Goal: Task Accomplishment & Management: Use online tool/utility

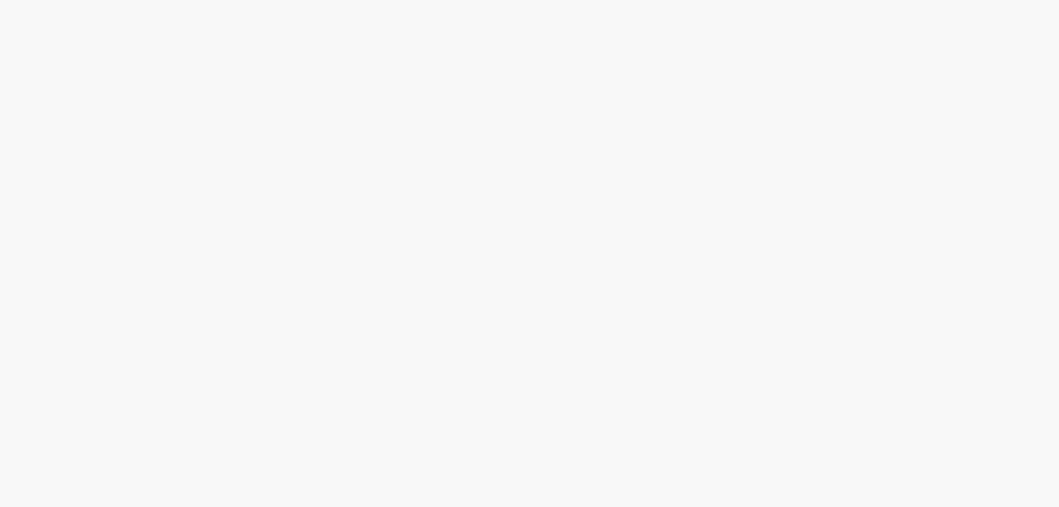
click at [53, 251] on div at bounding box center [529, 253] width 1059 height 507
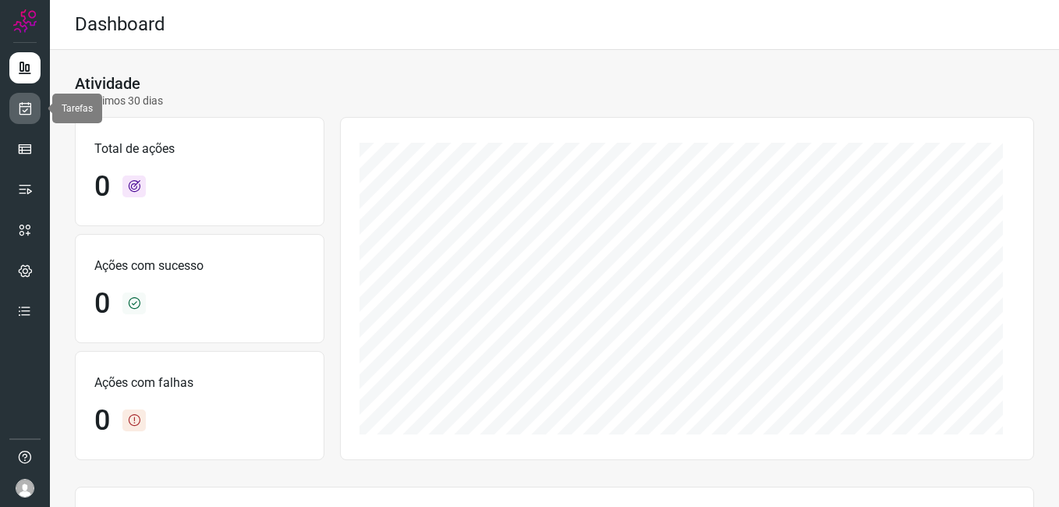
click at [26, 114] on icon at bounding box center [25, 109] width 16 height 16
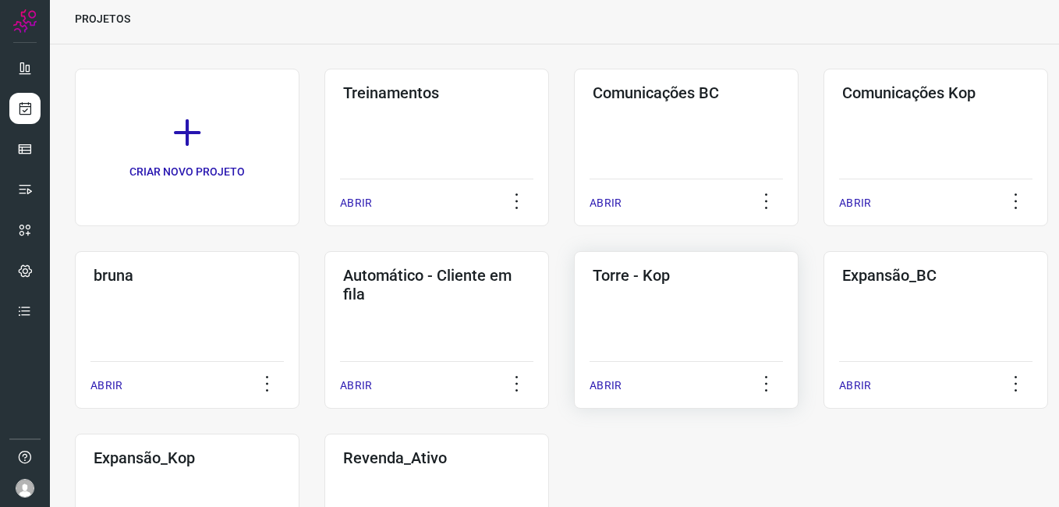
scroll to position [78, 0]
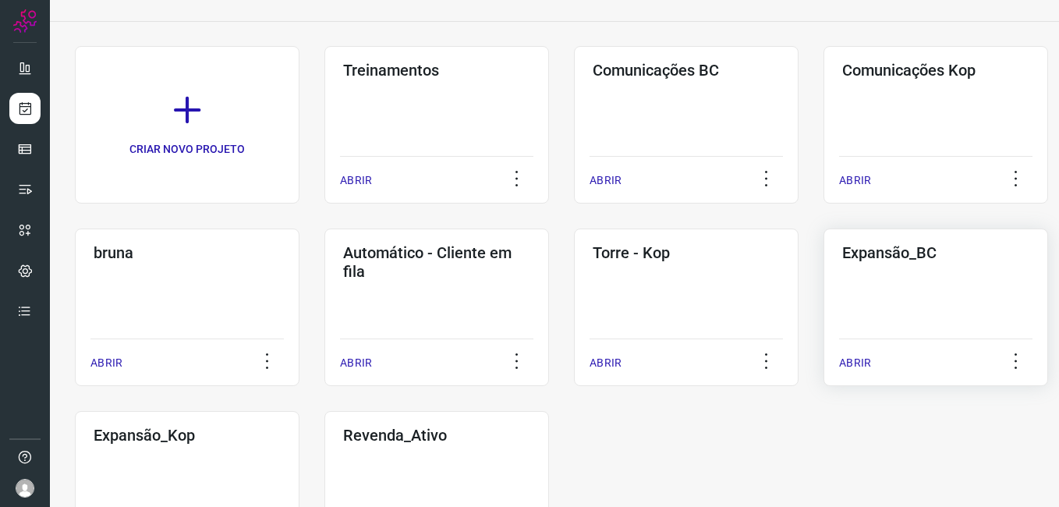
click at [872, 277] on div "Expansão_BC ABRIR" at bounding box center [936, 308] width 225 height 158
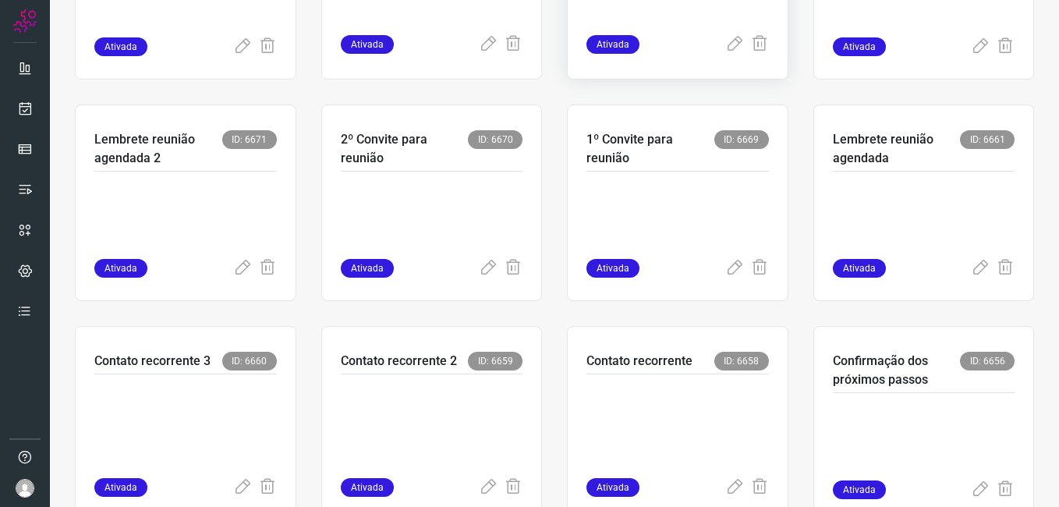
scroll to position [464, 0]
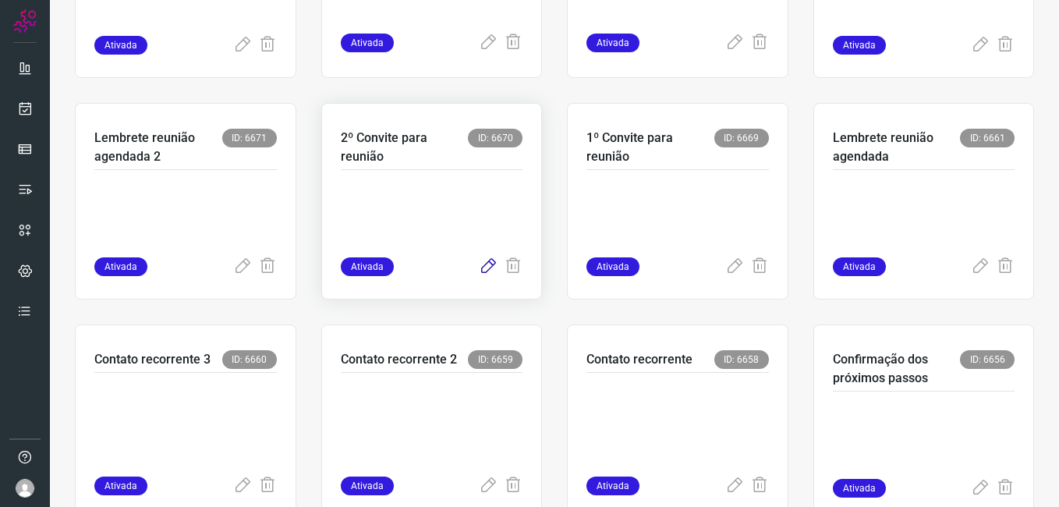
click at [479, 260] on icon at bounding box center [488, 266] width 19 height 19
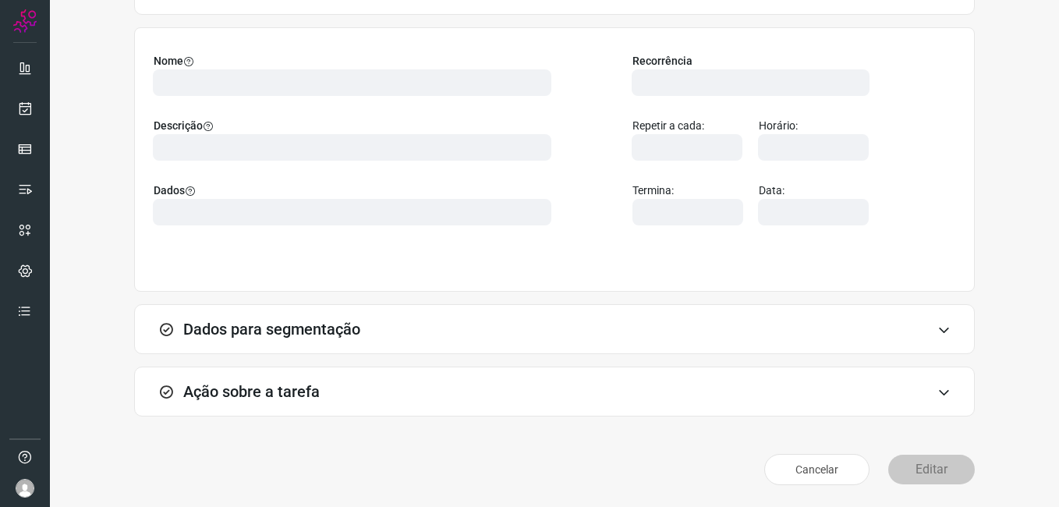
scroll to position [102, 0]
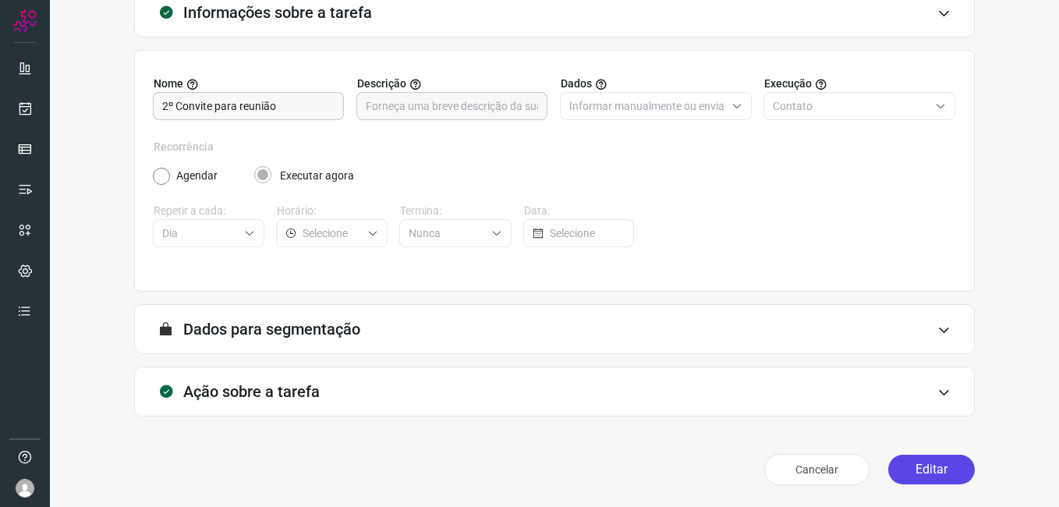
click at [915, 467] on button "Editar" at bounding box center [932, 470] width 87 height 30
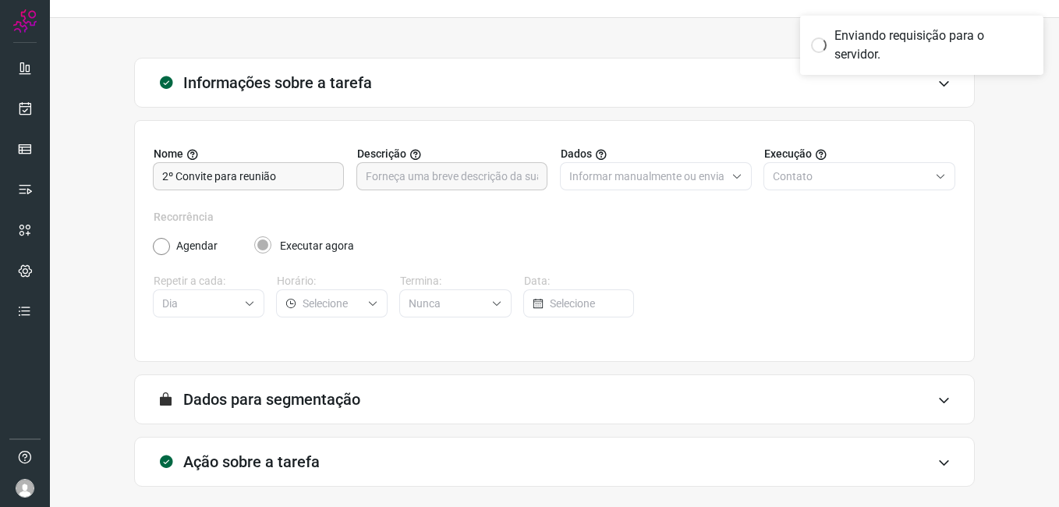
scroll to position [0, 0]
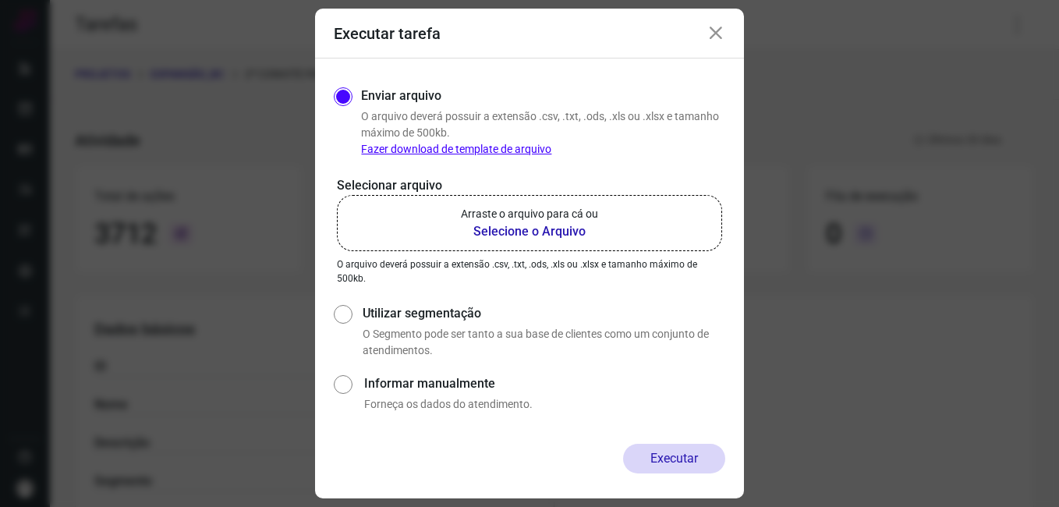
click at [502, 237] on b "Selecione o Arquivo" at bounding box center [529, 231] width 137 height 19
click at [0, 0] on input "Arraste o arquivo para cá ou Selecione o Arquivo" at bounding box center [0, 0] width 0 height 0
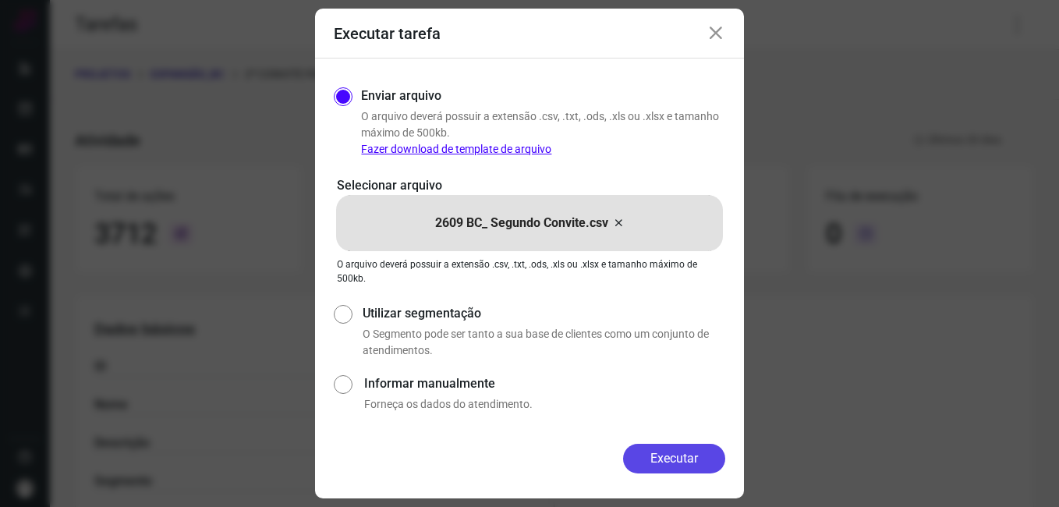
click at [649, 459] on button "Executar" at bounding box center [674, 459] width 102 height 30
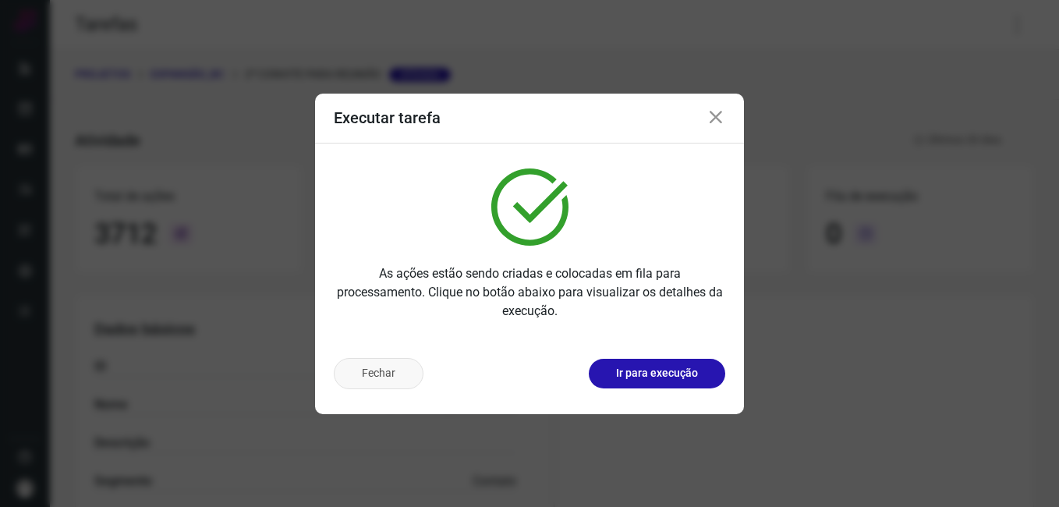
click at [414, 375] on button "Fechar" at bounding box center [379, 373] width 90 height 31
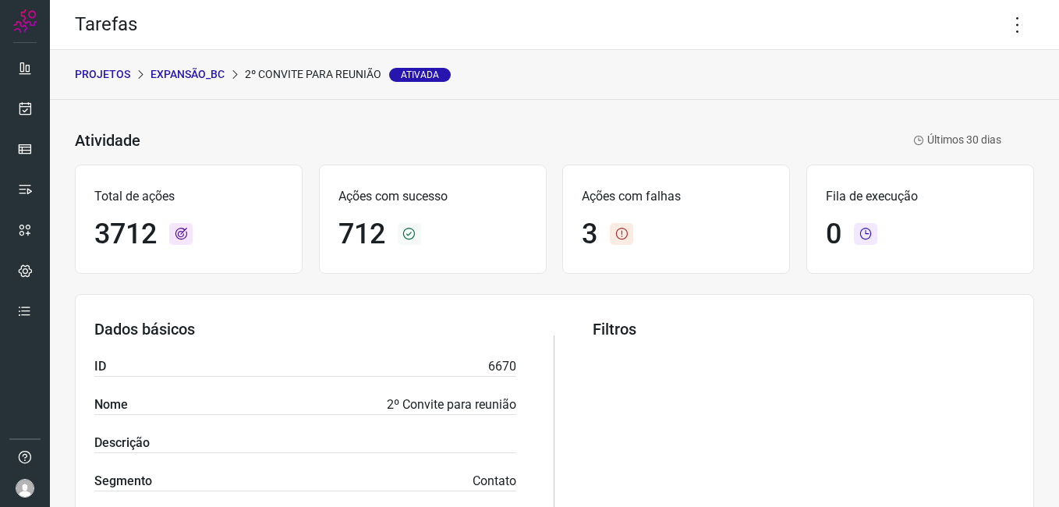
click at [200, 80] on p "Expansão_BC" at bounding box center [188, 74] width 74 height 16
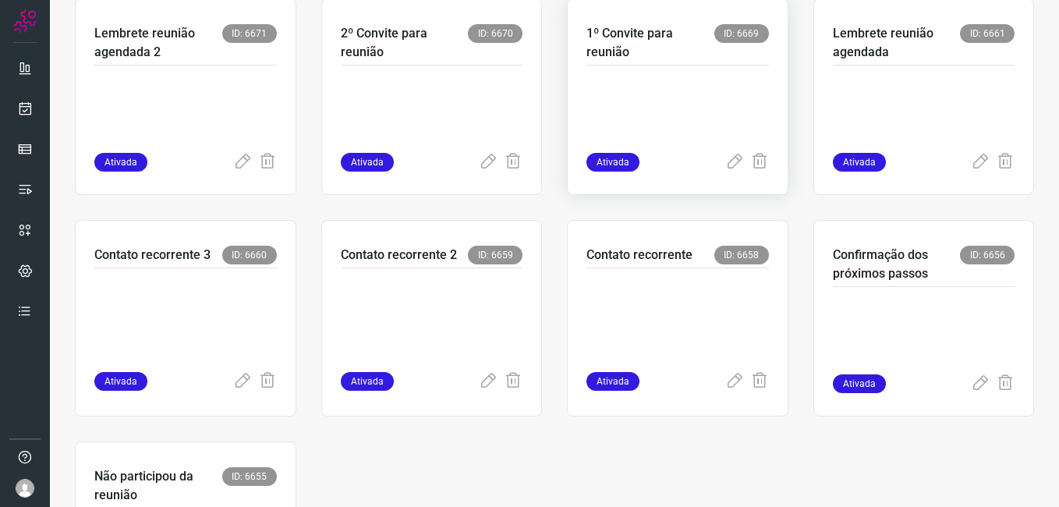
scroll to position [624, 0]
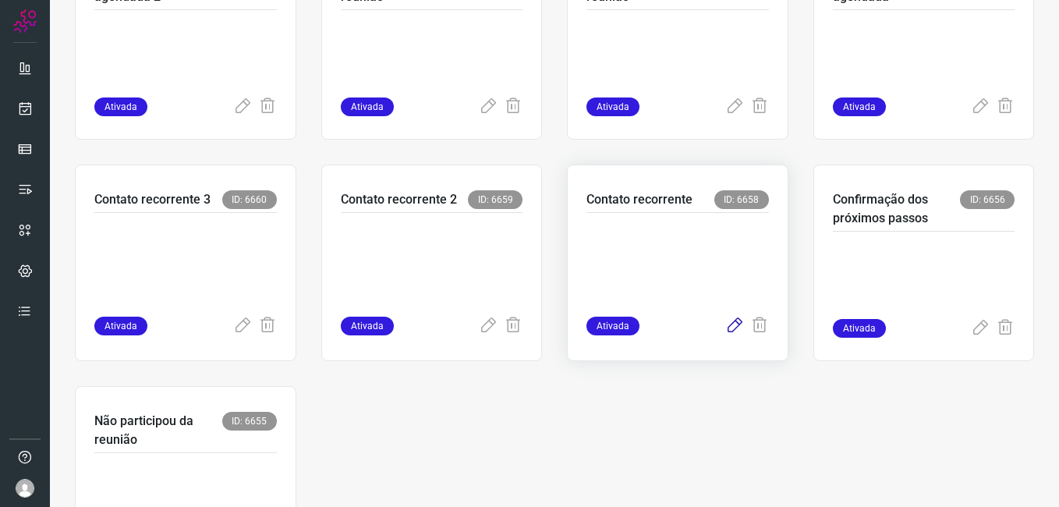
click at [726, 328] on icon at bounding box center [735, 326] width 19 height 19
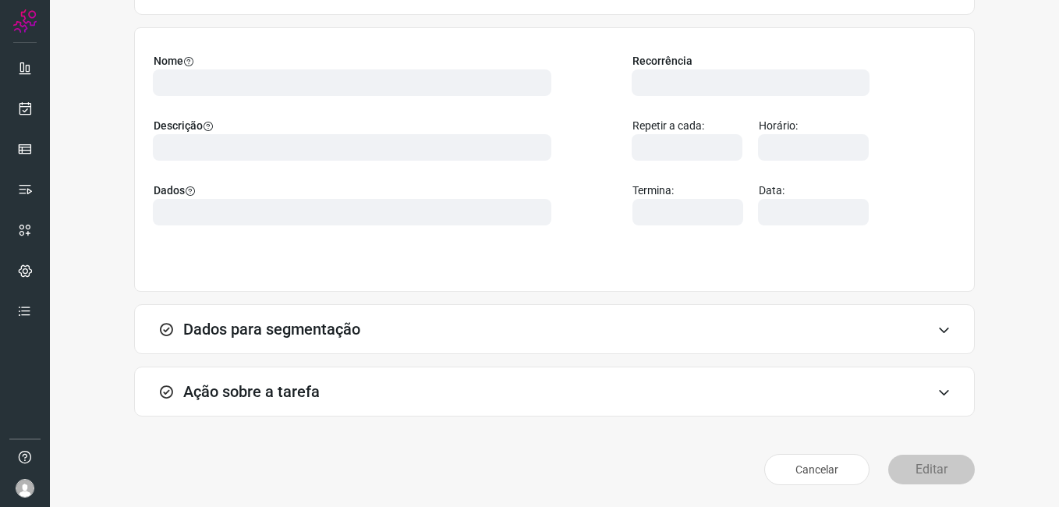
scroll to position [102, 0]
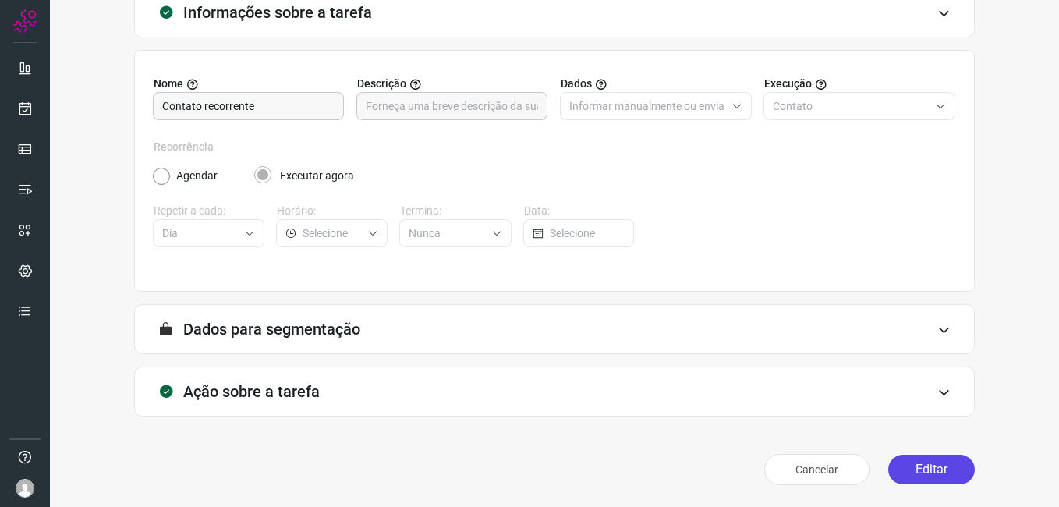
click at [910, 472] on button "Editar" at bounding box center [932, 470] width 87 height 30
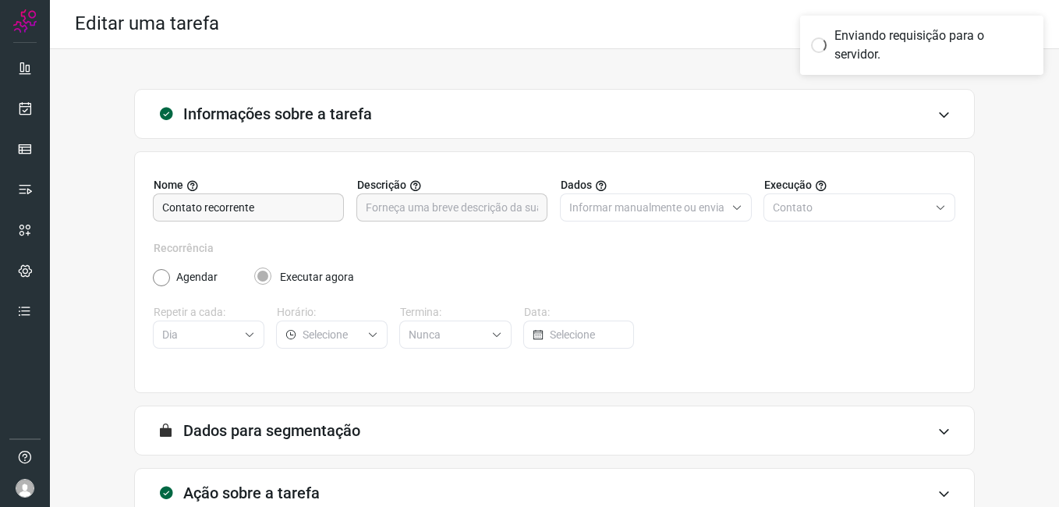
scroll to position [0, 0]
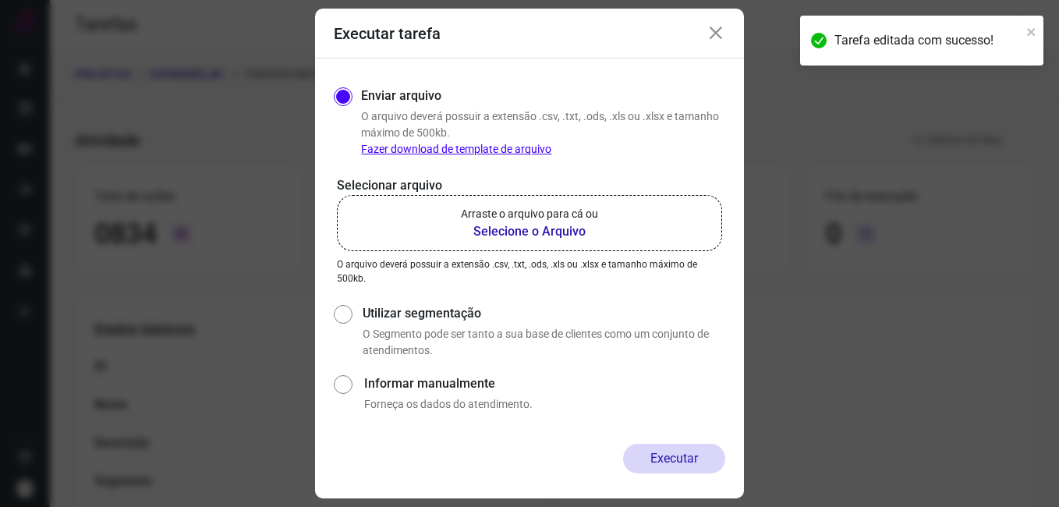
click at [495, 231] on b "Selecione o Arquivo" at bounding box center [529, 231] width 137 height 19
click at [0, 0] on input "Arraste o arquivo para cá ou Selecione o Arquivo" at bounding box center [0, 0] width 0 height 0
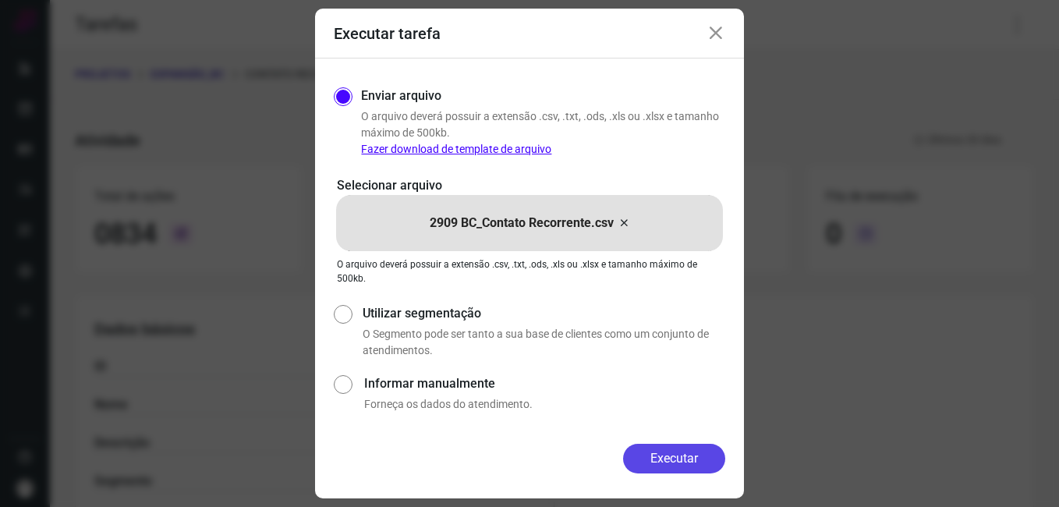
click at [644, 465] on button "Executar" at bounding box center [674, 459] width 102 height 30
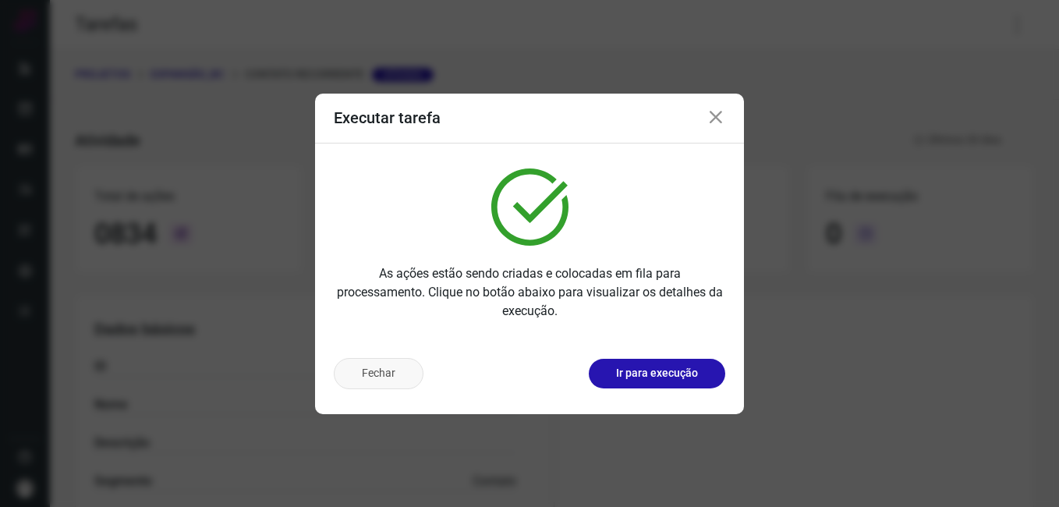
click at [360, 378] on button "Fechar" at bounding box center [379, 373] width 90 height 31
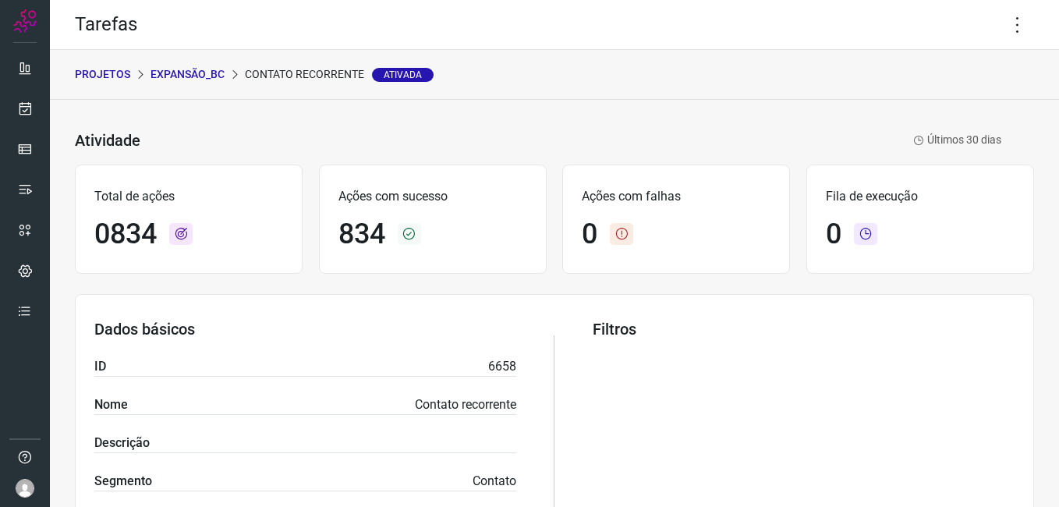
click at [199, 77] on p "Expansão_BC" at bounding box center [188, 74] width 74 height 16
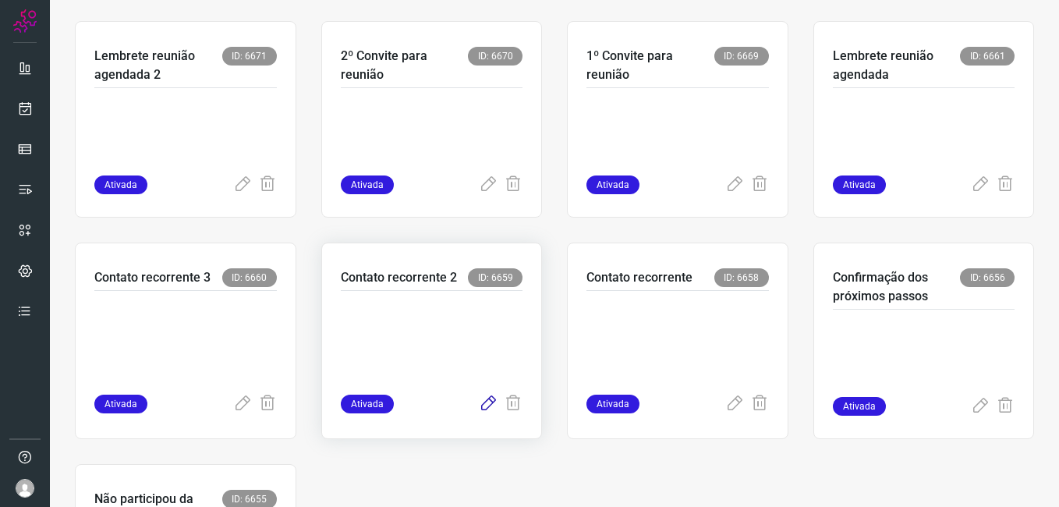
click at [484, 407] on icon at bounding box center [488, 404] width 19 height 19
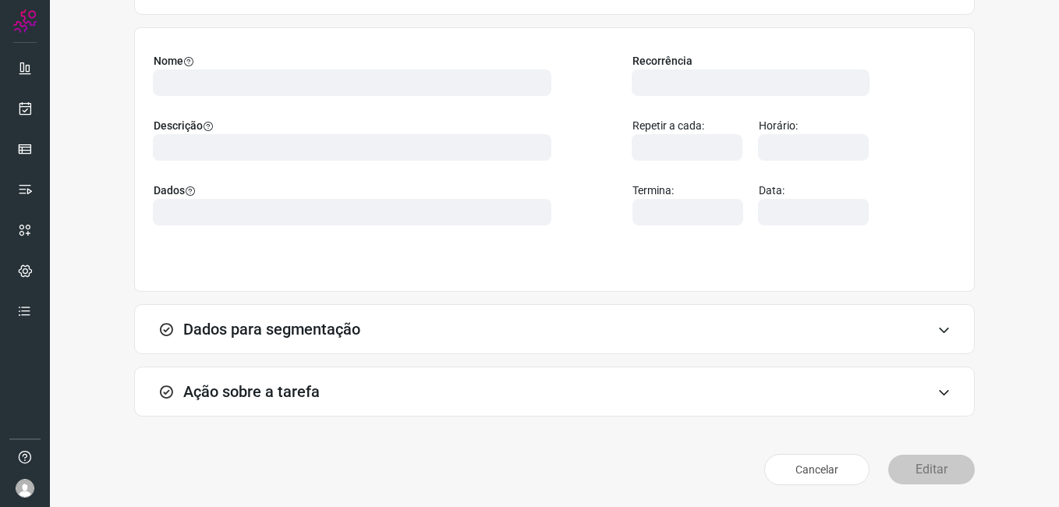
scroll to position [102, 0]
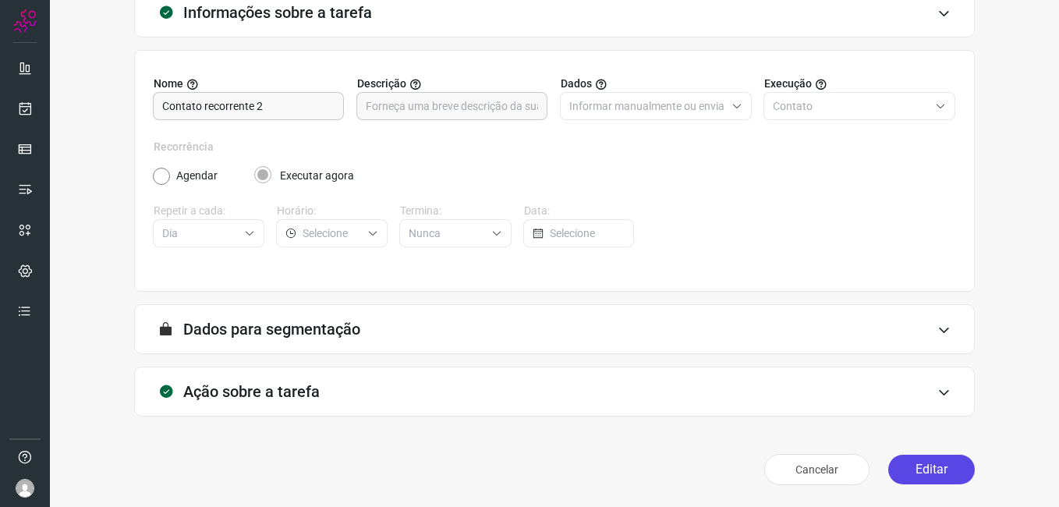
click at [901, 459] on button "Editar" at bounding box center [932, 470] width 87 height 30
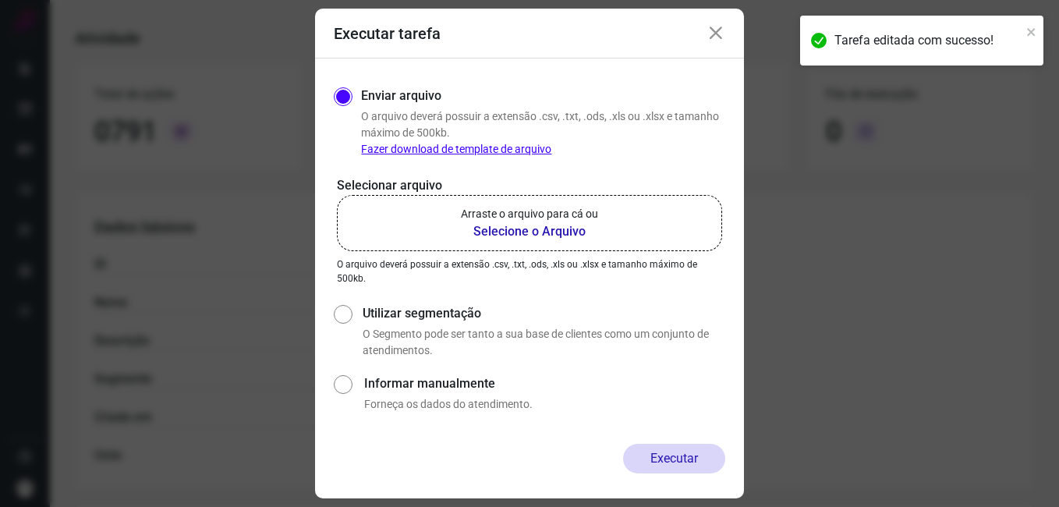
click at [489, 231] on b "Selecione o Arquivo" at bounding box center [529, 231] width 137 height 19
click at [0, 0] on input "Arraste o arquivo para cá ou Selecione o Arquivo" at bounding box center [0, 0] width 0 height 0
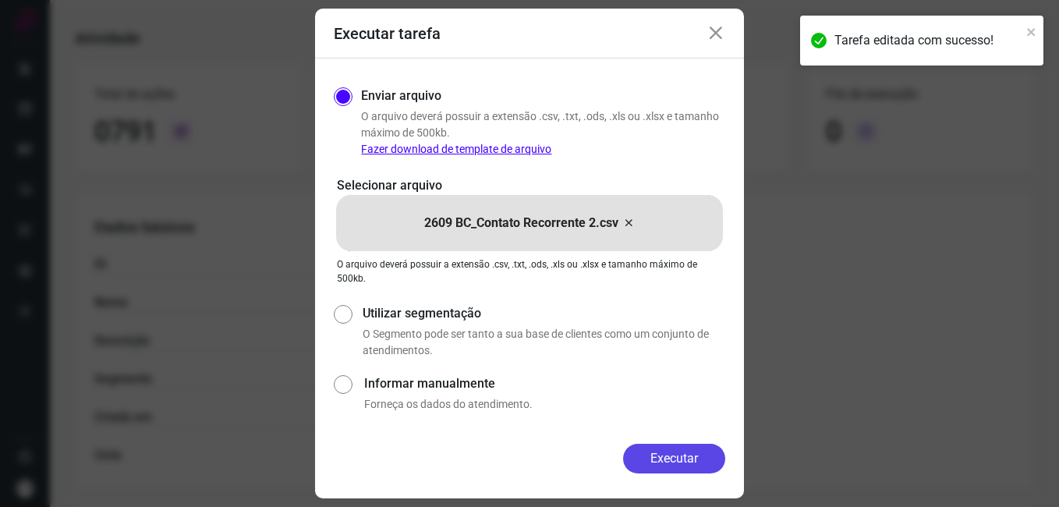
click at [653, 466] on button "Executar" at bounding box center [674, 459] width 102 height 30
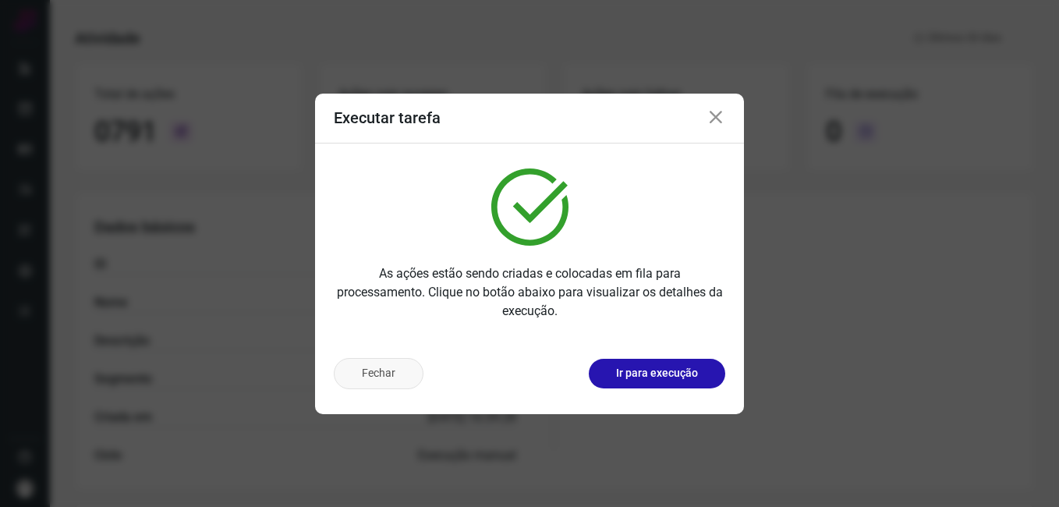
click at [367, 381] on button "Fechar" at bounding box center [379, 373] width 90 height 31
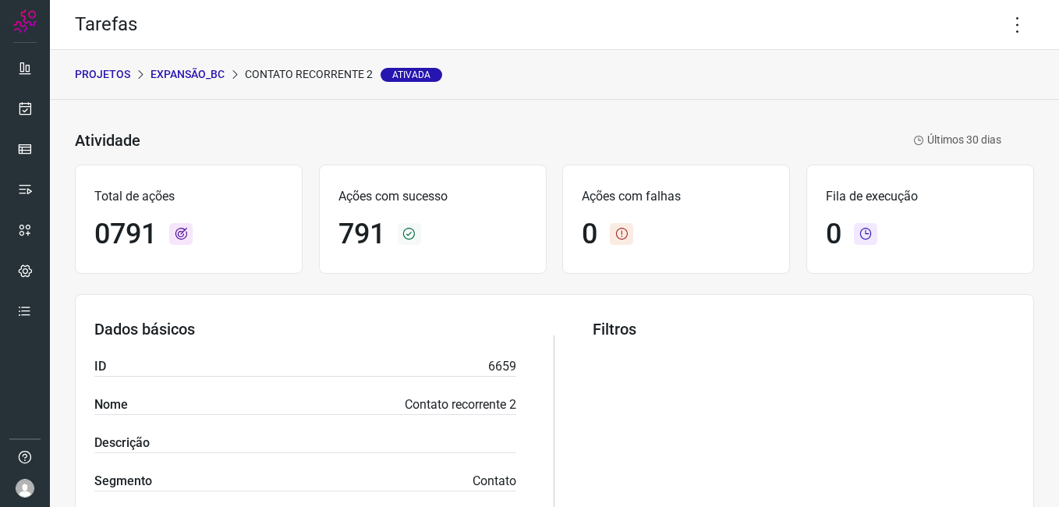
click at [191, 80] on p "Expansão_BC" at bounding box center [188, 74] width 74 height 16
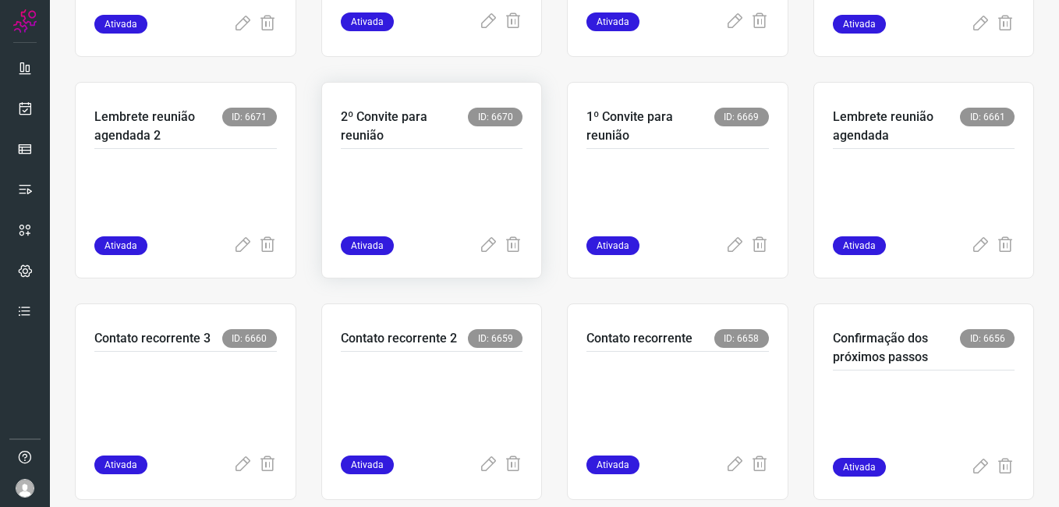
scroll to position [546, 0]
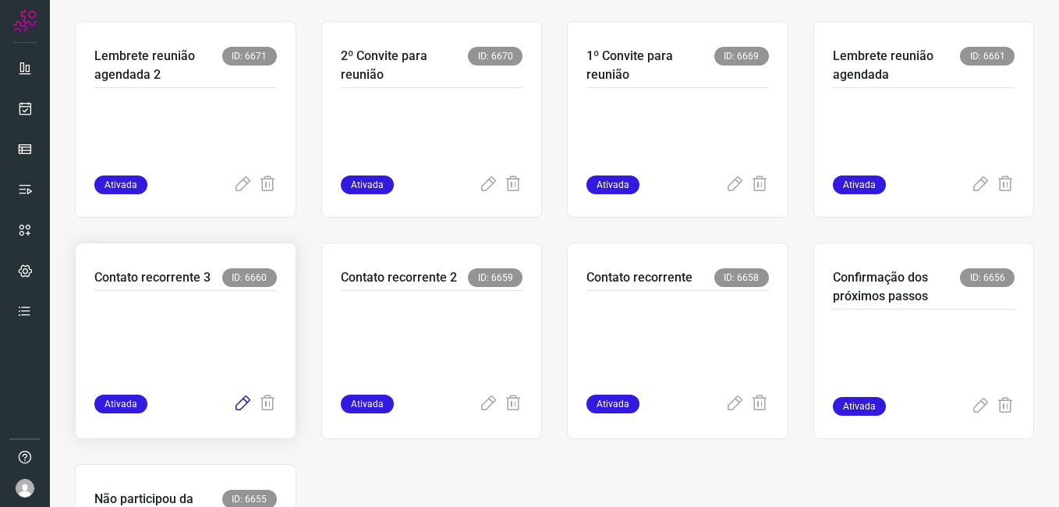
click at [235, 405] on icon at bounding box center [242, 404] width 19 height 19
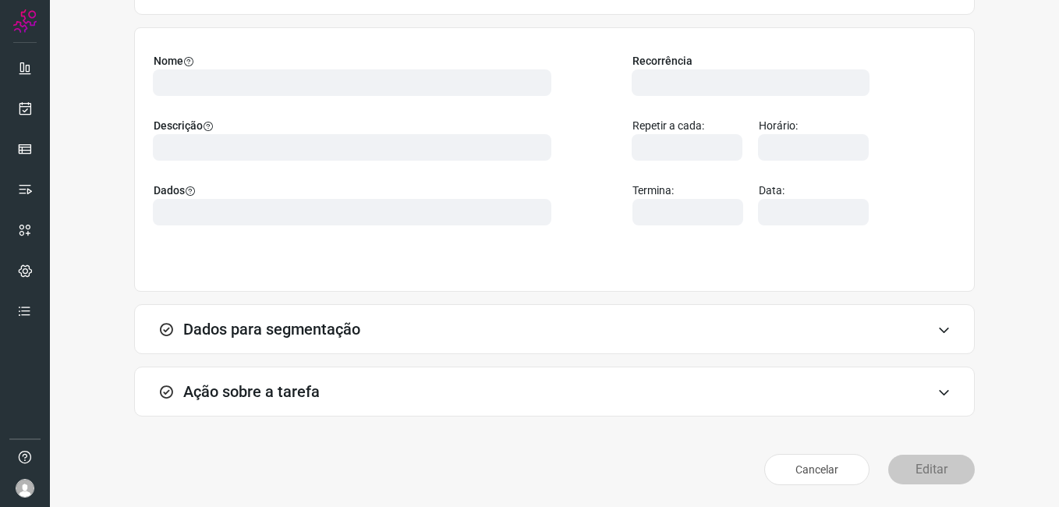
scroll to position [102, 0]
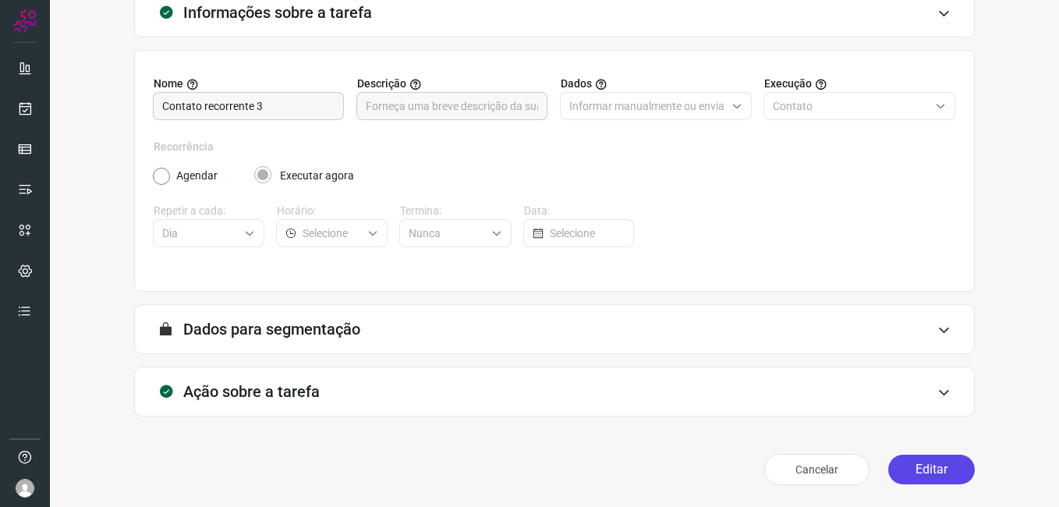
click at [893, 460] on button "Editar" at bounding box center [932, 470] width 87 height 30
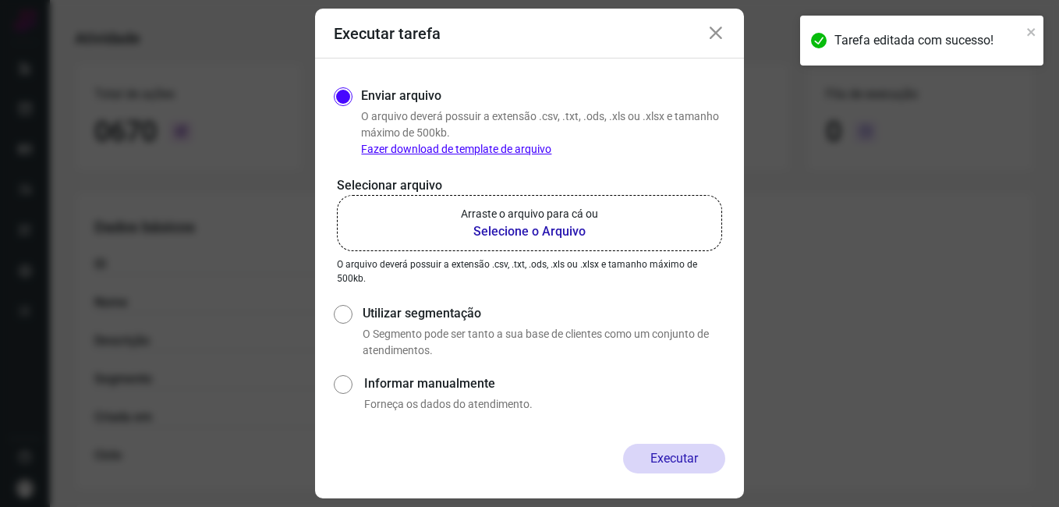
click at [538, 232] on b "Selecione o Arquivo" at bounding box center [529, 231] width 137 height 19
click at [0, 0] on input "Arraste o arquivo para cá ou Selecione o Arquivo" at bounding box center [0, 0] width 0 height 0
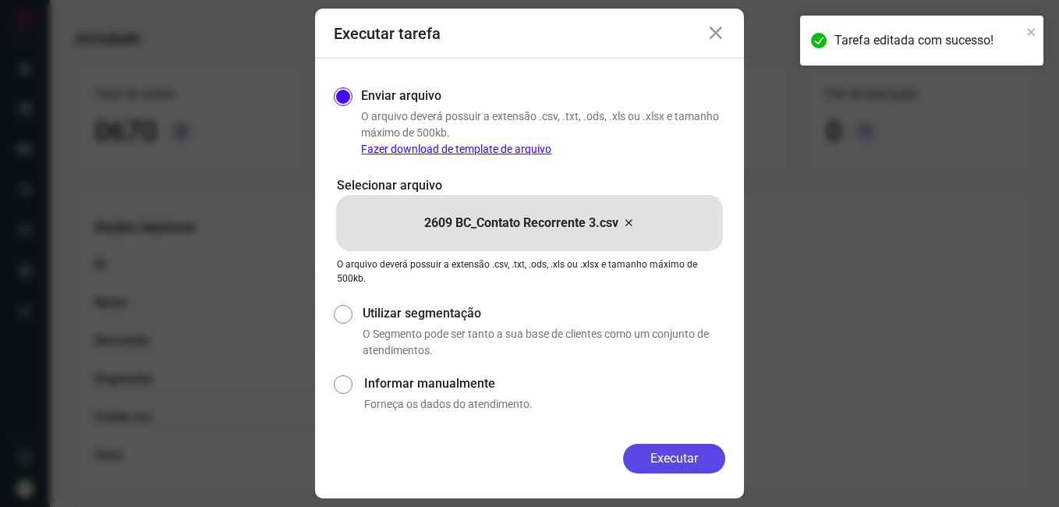
click at [665, 459] on button "Executar" at bounding box center [674, 459] width 102 height 30
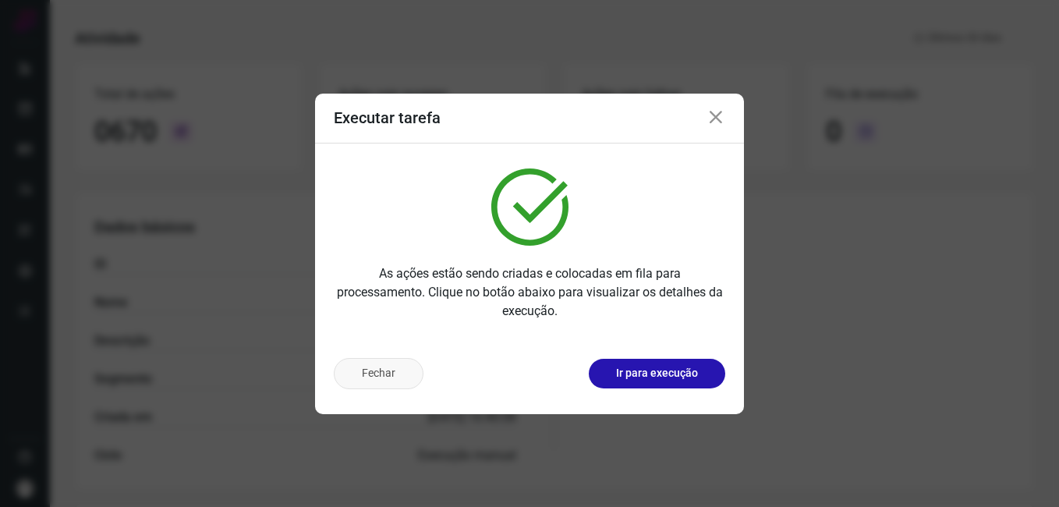
click at [398, 381] on button "Fechar" at bounding box center [379, 373] width 90 height 31
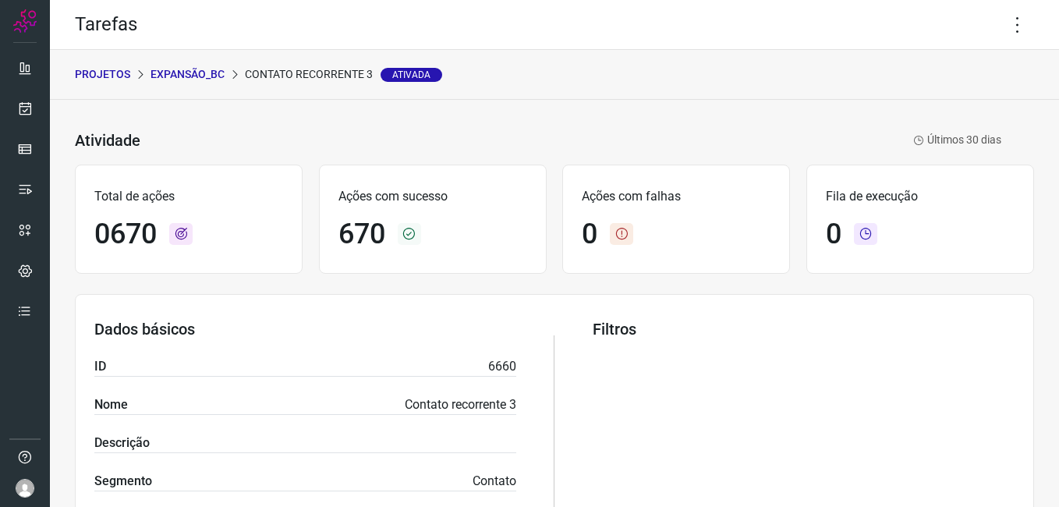
click at [198, 82] on p "Expansão_BC" at bounding box center [188, 74] width 74 height 16
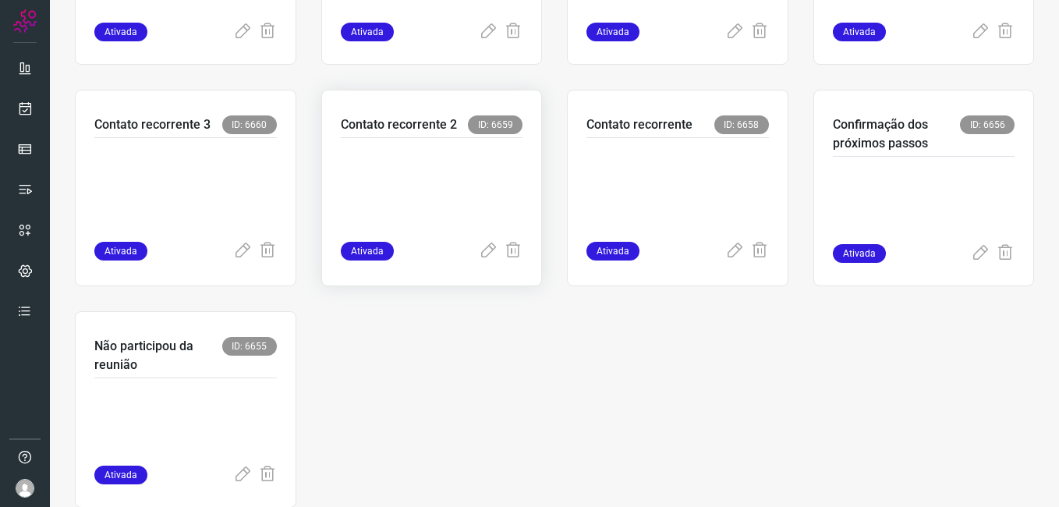
scroll to position [739, 0]
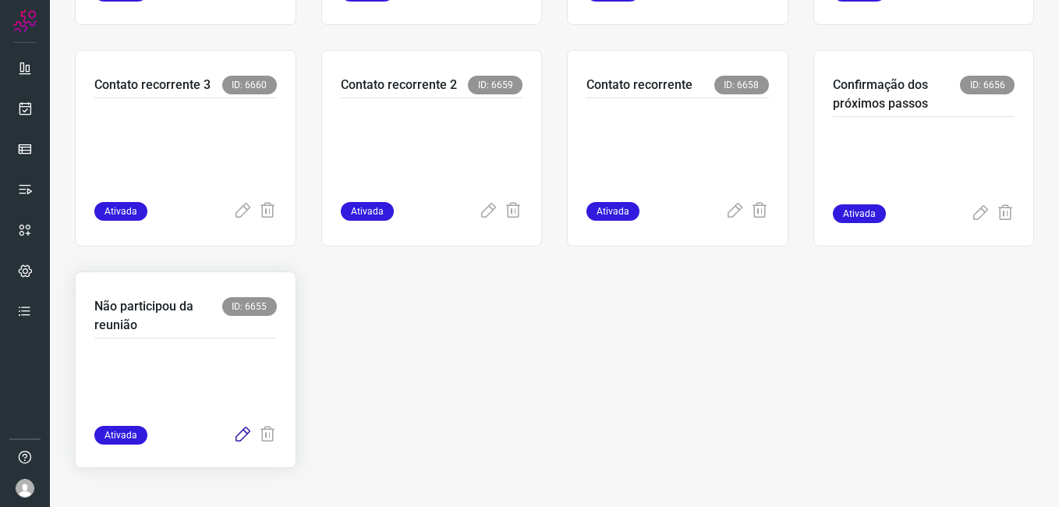
click at [238, 434] on icon at bounding box center [242, 435] width 19 height 19
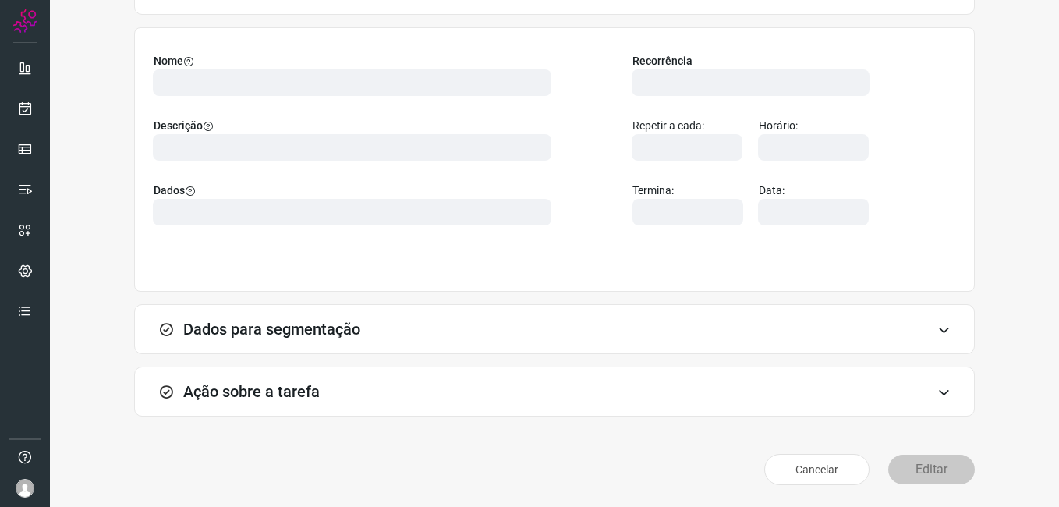
scroll to position [102, 0]
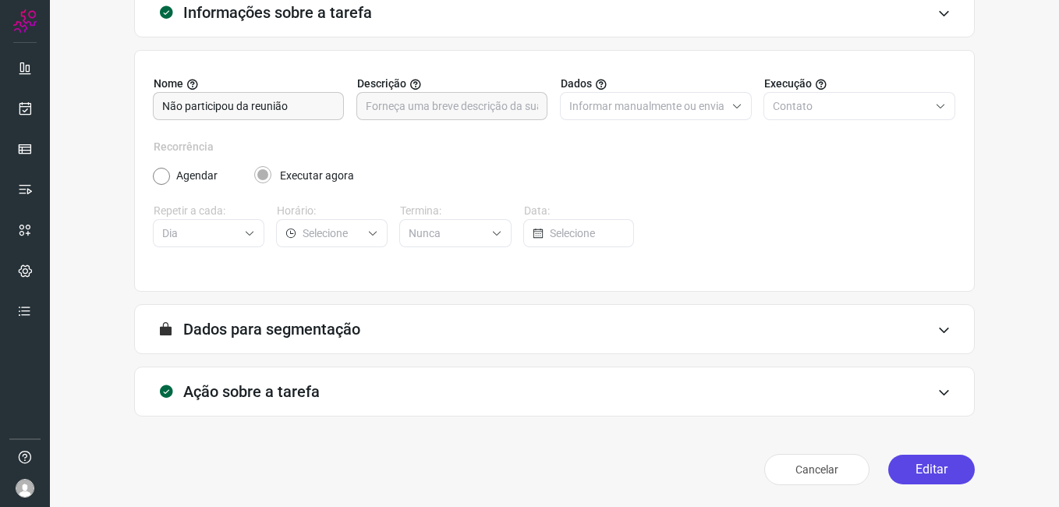
click at [907, 477] on button "Editar" at bounding box center [932, 470] width 87 height 30
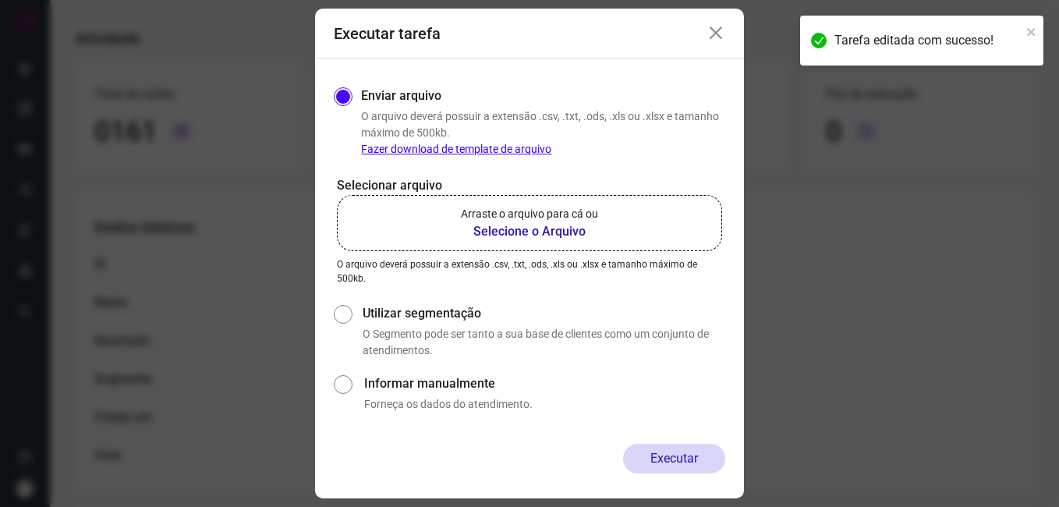
click at [514, 232] on b "Selecione o Arquivo" at bounding box center [529, 231] width 137 height 19
click at [0, 0] on input "Arraste o arquivo para cá ou Selecione o Arquivo" at bounding box center [0, 0] width 0 height 0
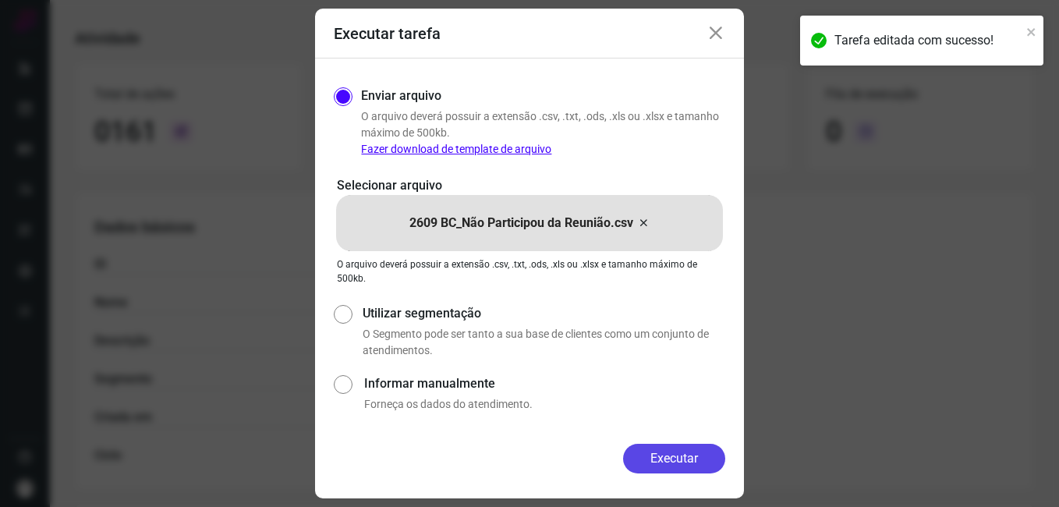
click at [649, 456] on button "Executar" at bounding box center [674, 459] width 102 height 30
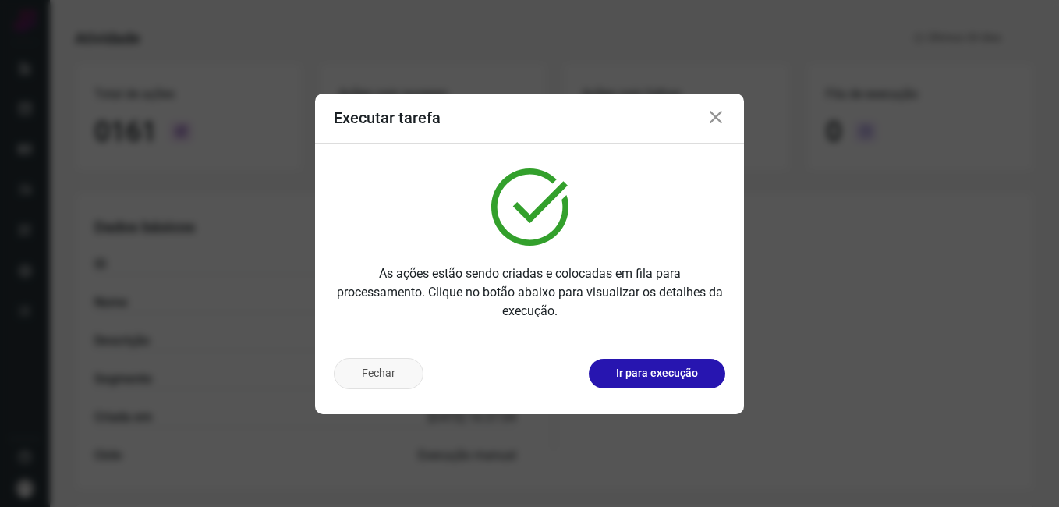
click at [408, 387] on button "Fechar" at bounding box center [379, 373] width 90 height 31
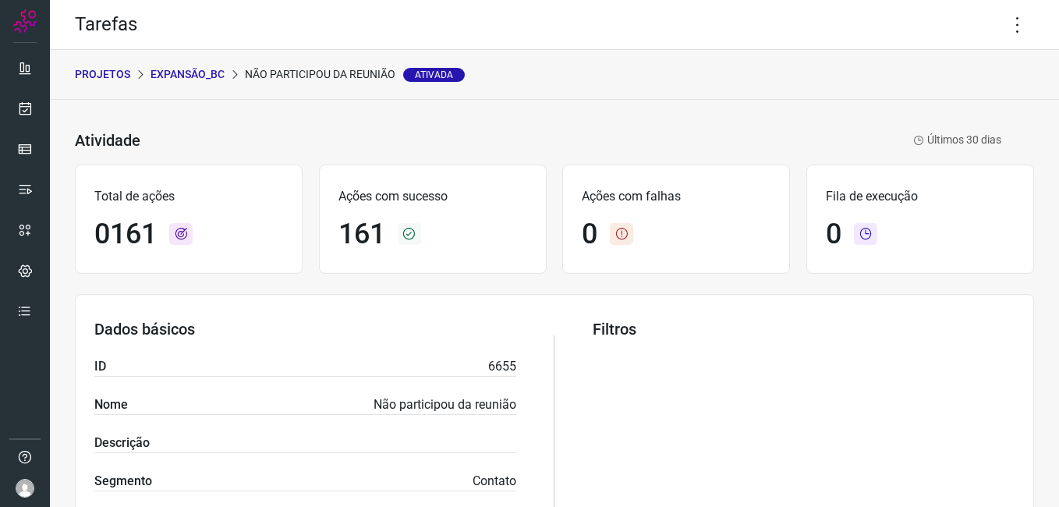
click at [177, 79] on p "Expansão_BC" at bounding box center [188, 74] width 74 height 16
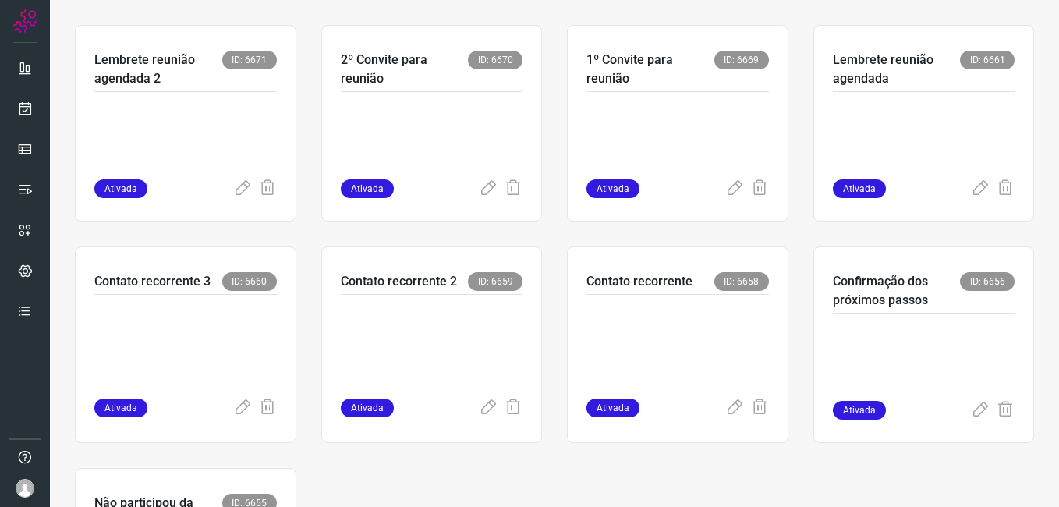
scroll to position [546, 0]
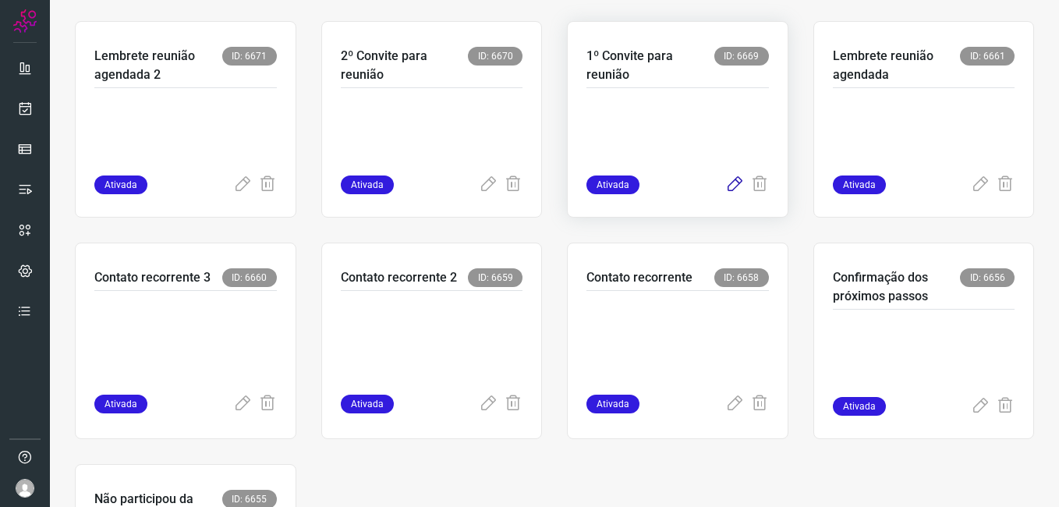
click at [726, 183] on icon at bounding box center [735, 185] width 19 height 19
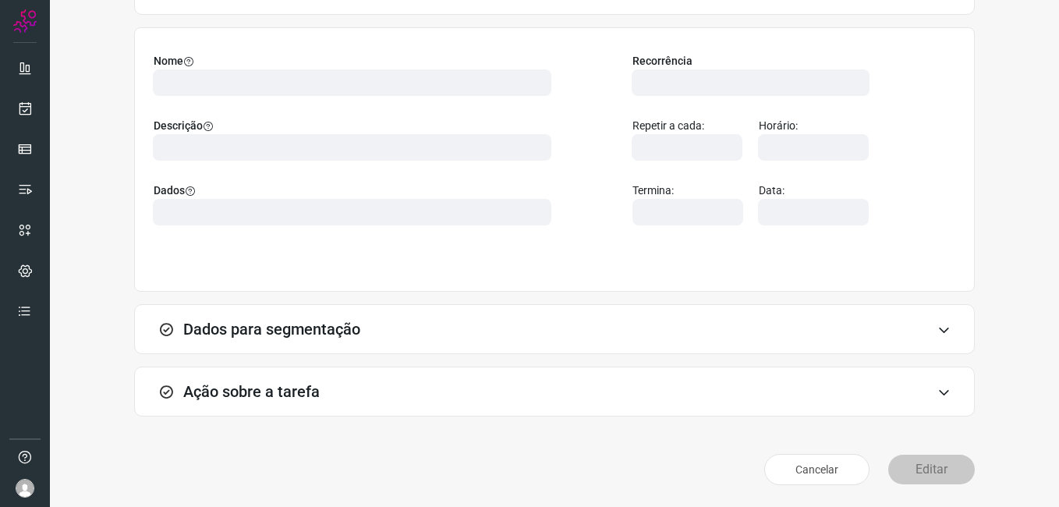
scroll to position [102, 0]
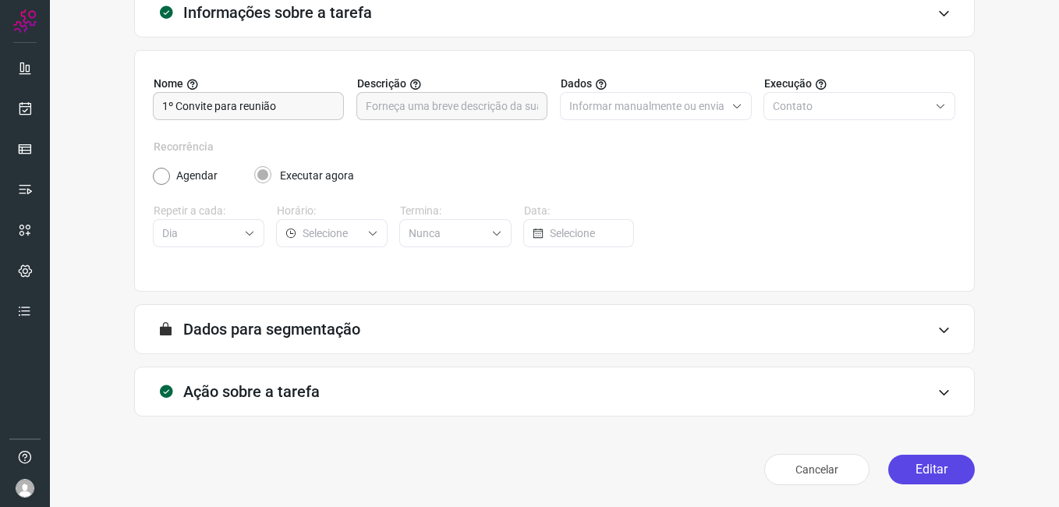
click at [907, 471] on button "Editar" at bounding box center [932, 470] width 87 height 30
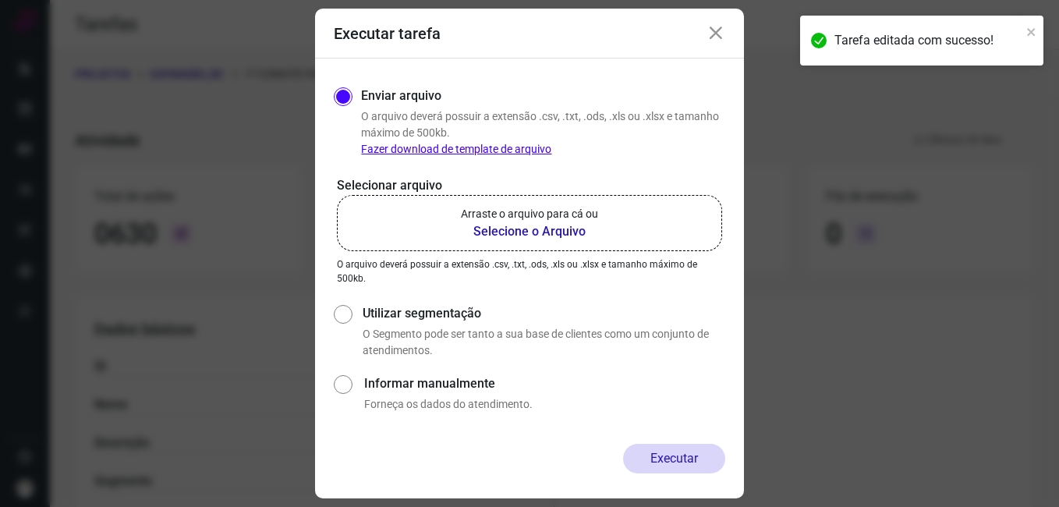
click at [484, 230] on b "Selecione o Arquivo" at bounding box center [529, 231] width 137 height 19
click at [0, 0] on input "Arraste o arquivo para cá ou Selecione o Arquivo" at bounding box center [0, 0] width 0 height 0
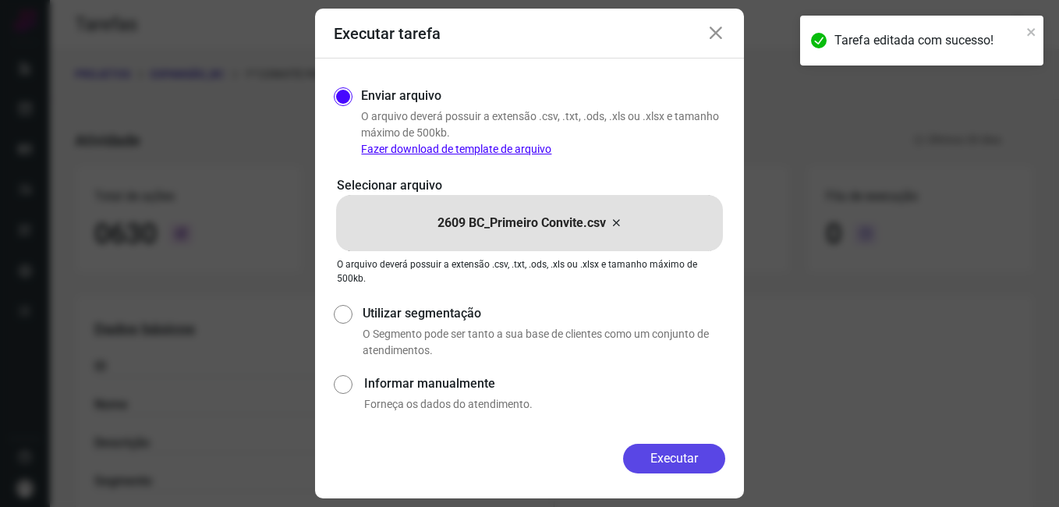
click at [632, 456] on button "Executar" at bounding box center [674, 459] width 102 height 30
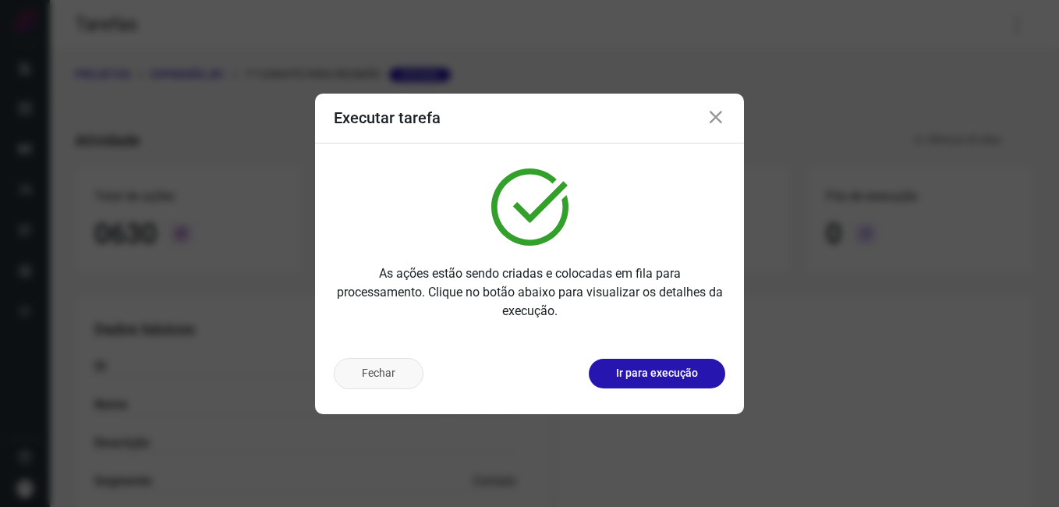
click at [413, 384] on button "Fechar" at bounding box center [379, 373] width 90 height 31
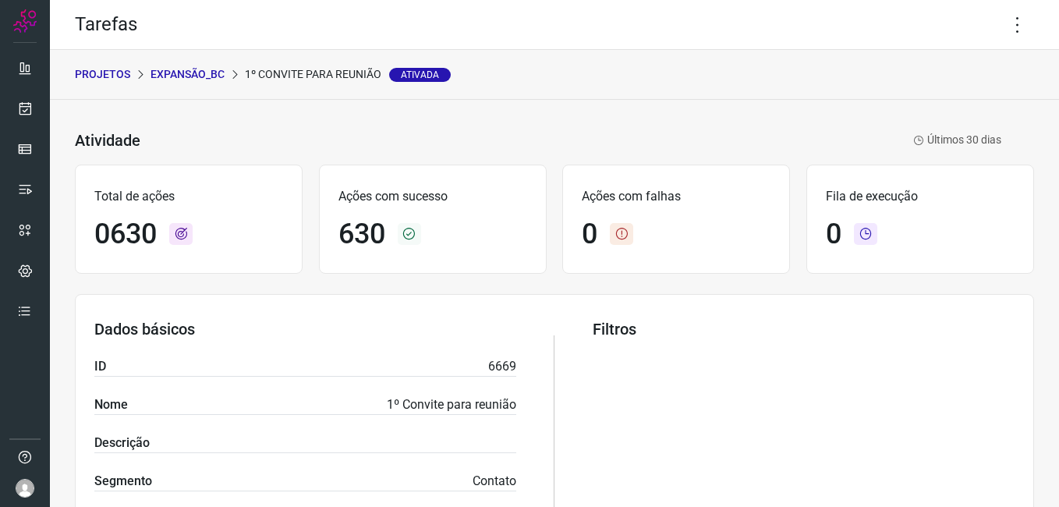
click at [172, 76] on p "Expansão_BC" at bounding box center [188, 74] width 74 height 16
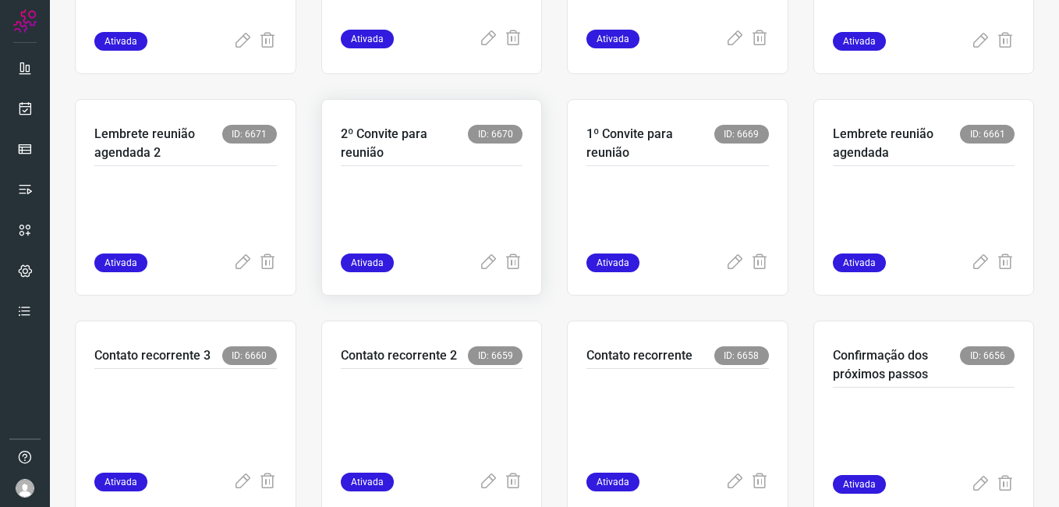
click at [442, 241] on p at bounding box center [432, 215] width 183 height 78
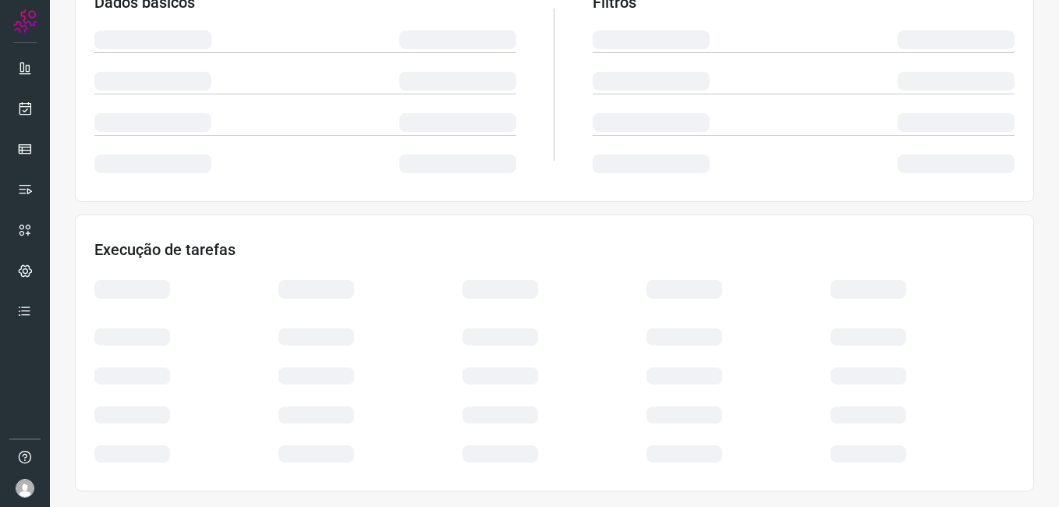
scroll to position [299, 0]
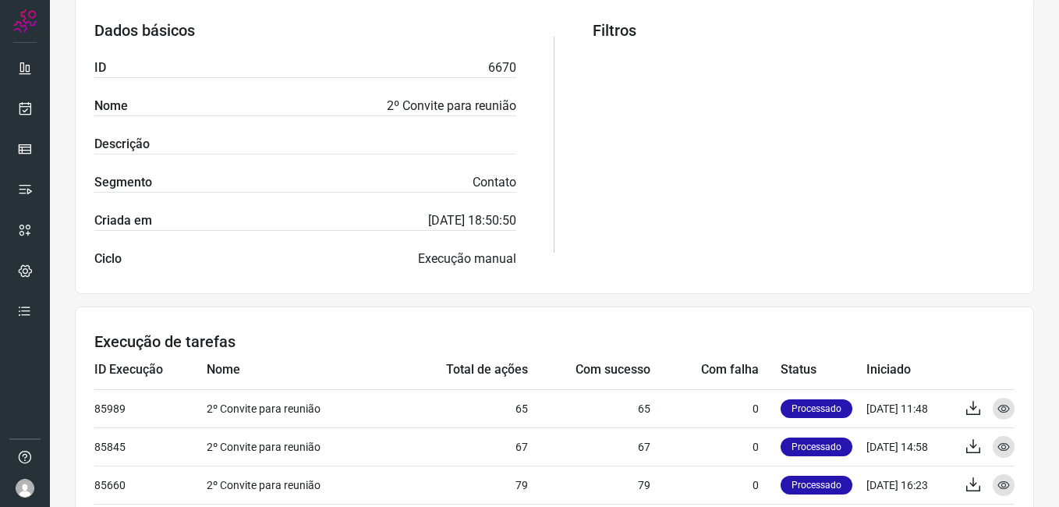
click at [705, 194] on div "Filtros" at bounding box center [804, 144] width 422 height 247
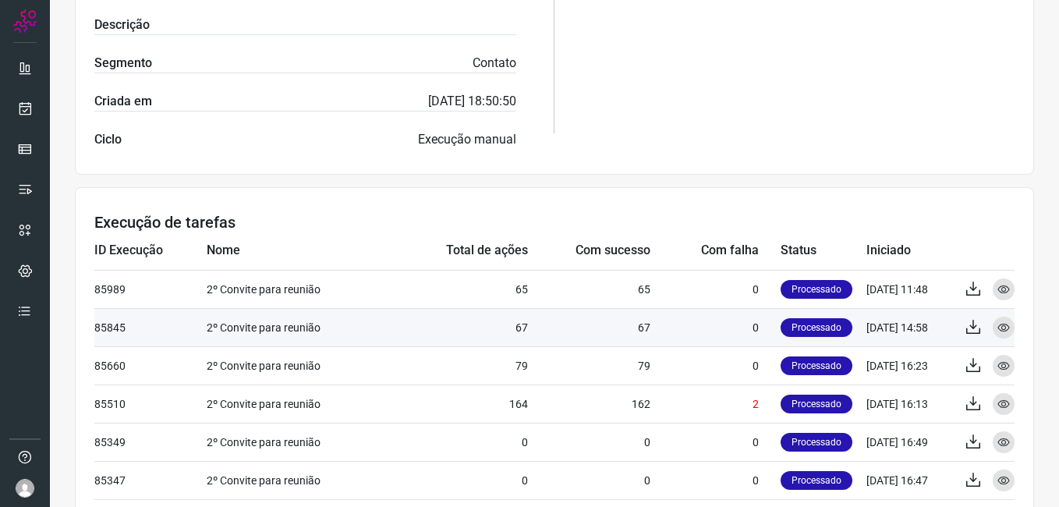
scroll to position [455, 0]
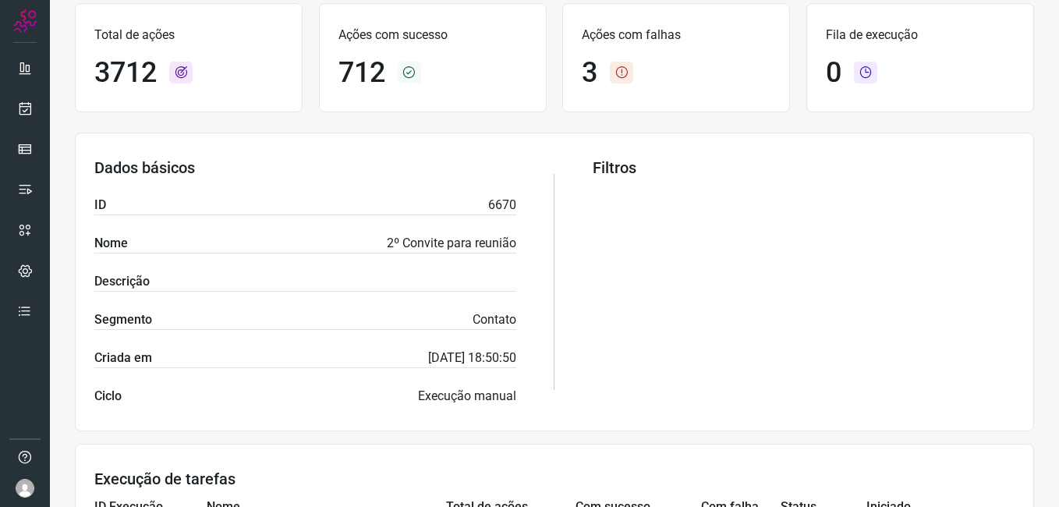
scroll to position [65, 0]
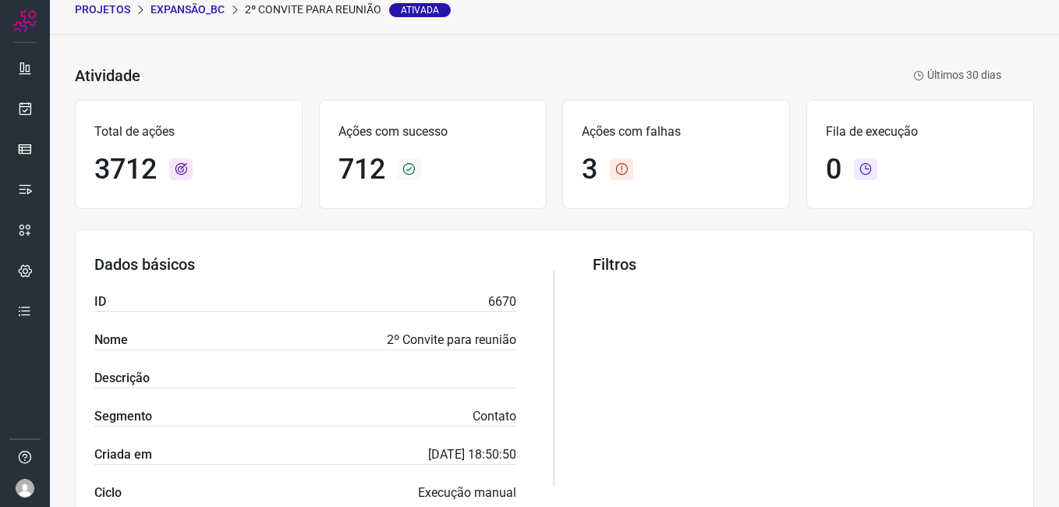
click at [200, 16] on p "Expansão_BC" at bounding box center [188, 10] width 74 height 16
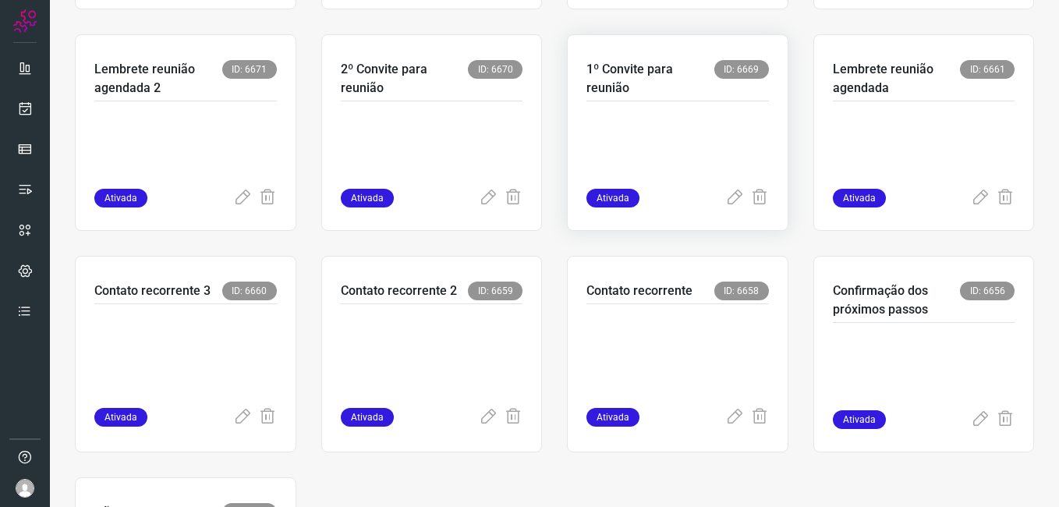
click at [691, 128] on p at bounding box center [678, 150] width 183 height 78
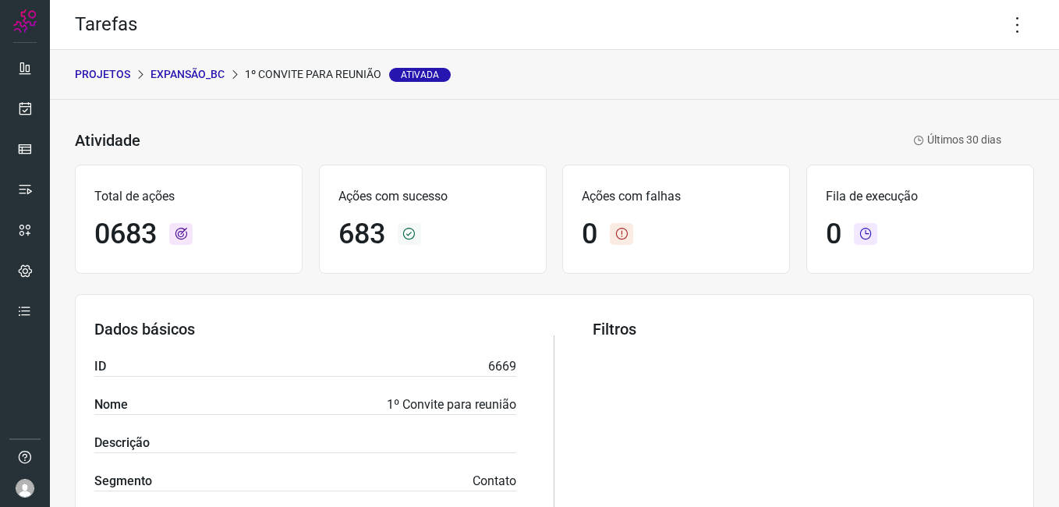
click at [201, 76] on p "Expansão_BC" at bounding box center [188, 74] width 74 height 16
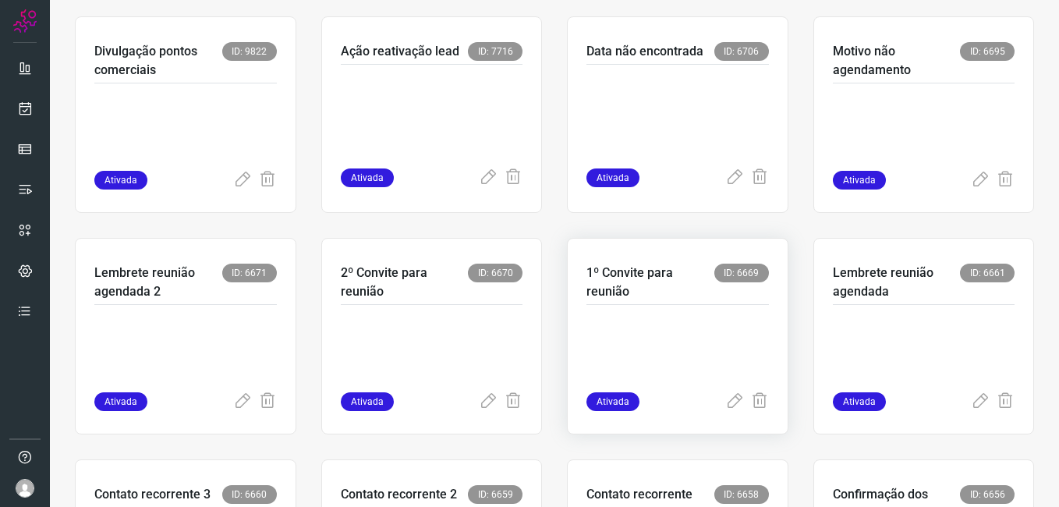
scroll to position [390, 0]
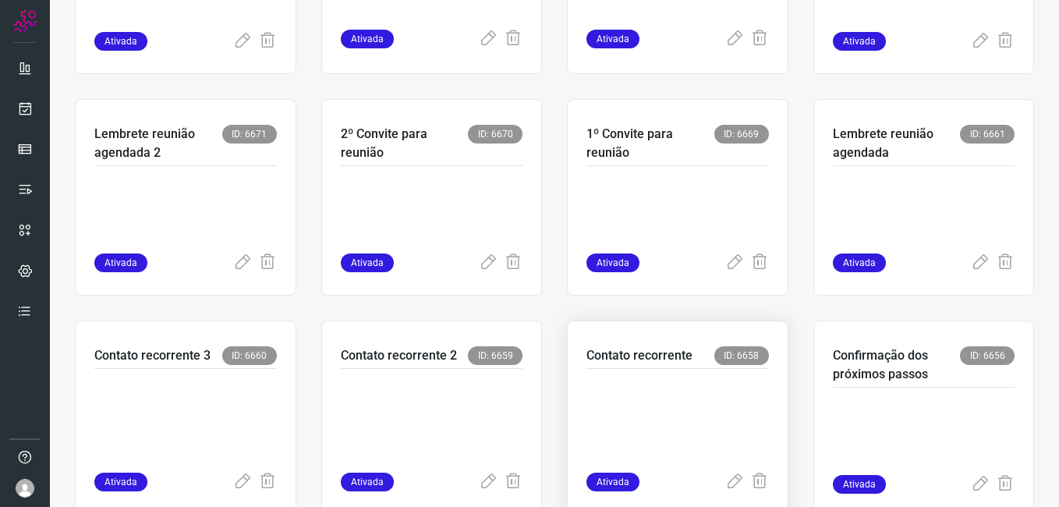
click at [636, 414] on p at bounding box center [678, 417] width 183 height 78
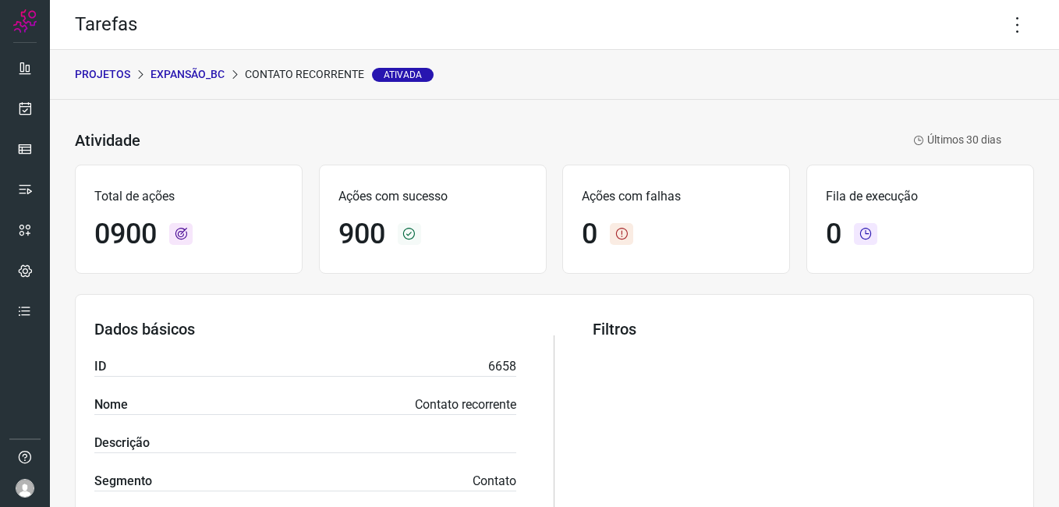
click at [176, 70] on p "Expansão_BC" at bounding box center [188, 74] width 74 height 16
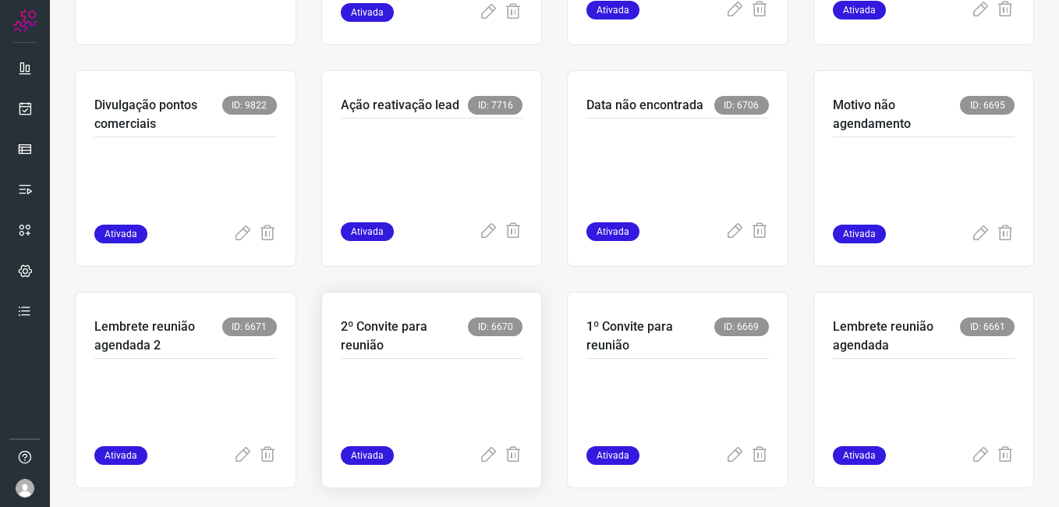
scroll to position [312, 0]
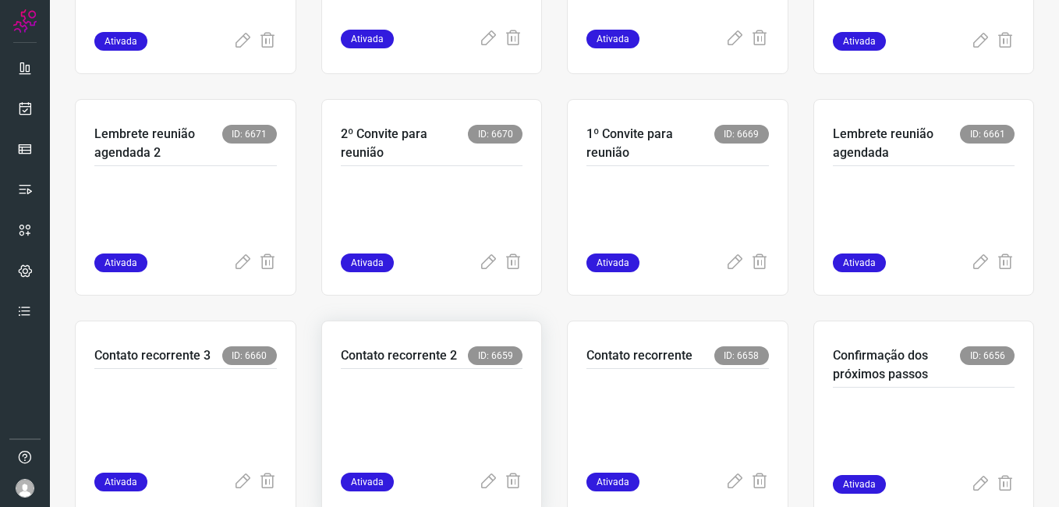
click at [405, 395] on p at bounding box center [432, 417] width 183 height 78
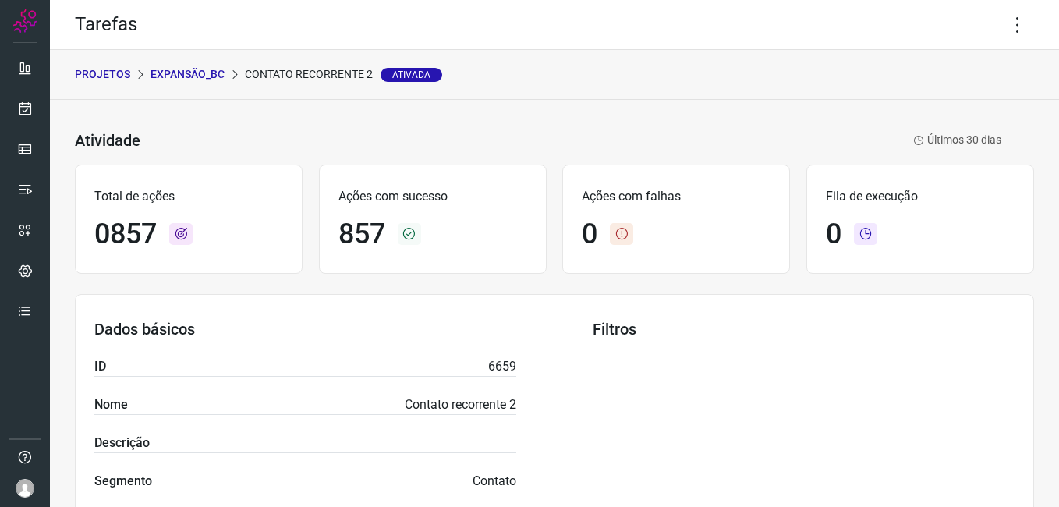
click at [200, 76] on p "Expansão_BC" at bounding box center [188, 74] width 74 height 16
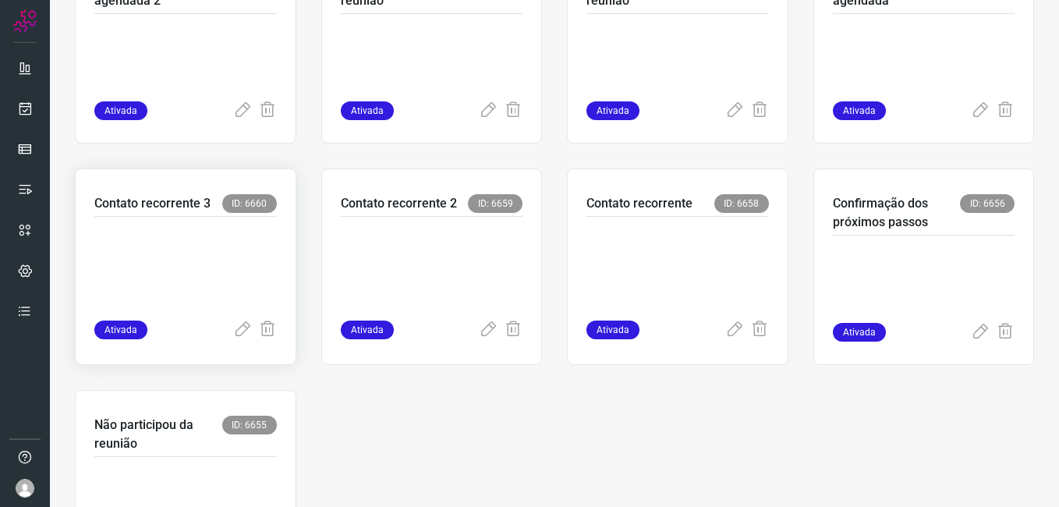
click at [226, 268] on p at bounding box center [185, 265] width 183 height 78
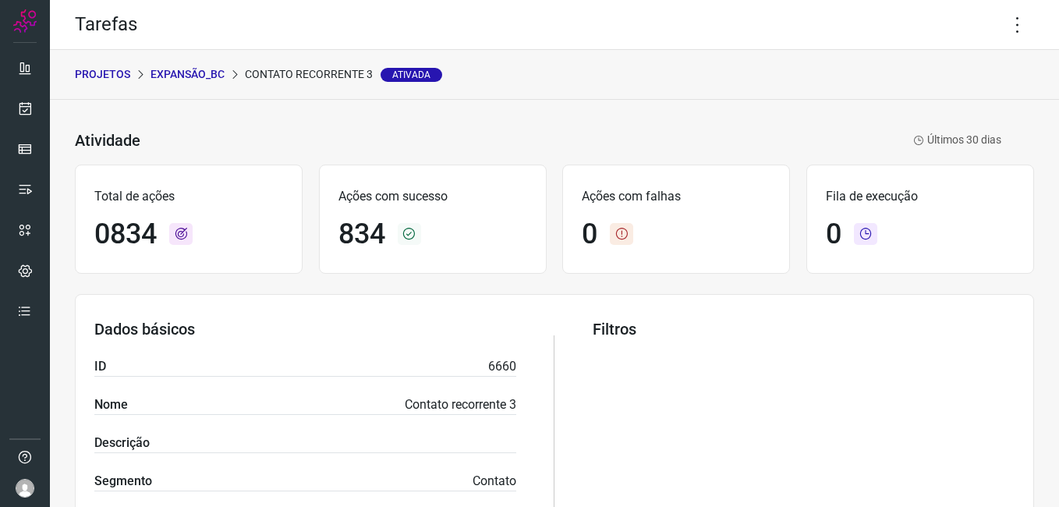
click at [182, 81] on p "Expansão_BC" at bounding box center [188, 74] width 74 height 16
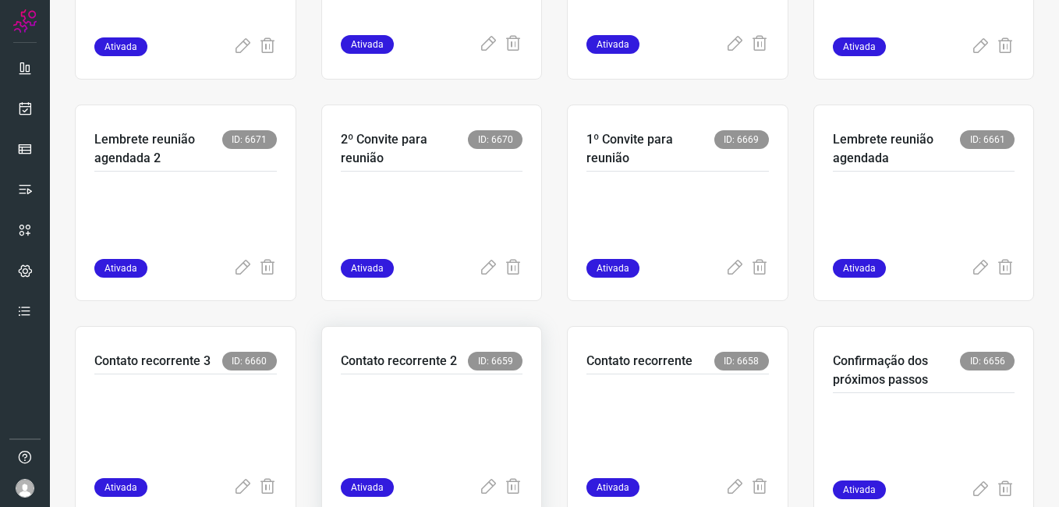
scroll to position [464, 0]
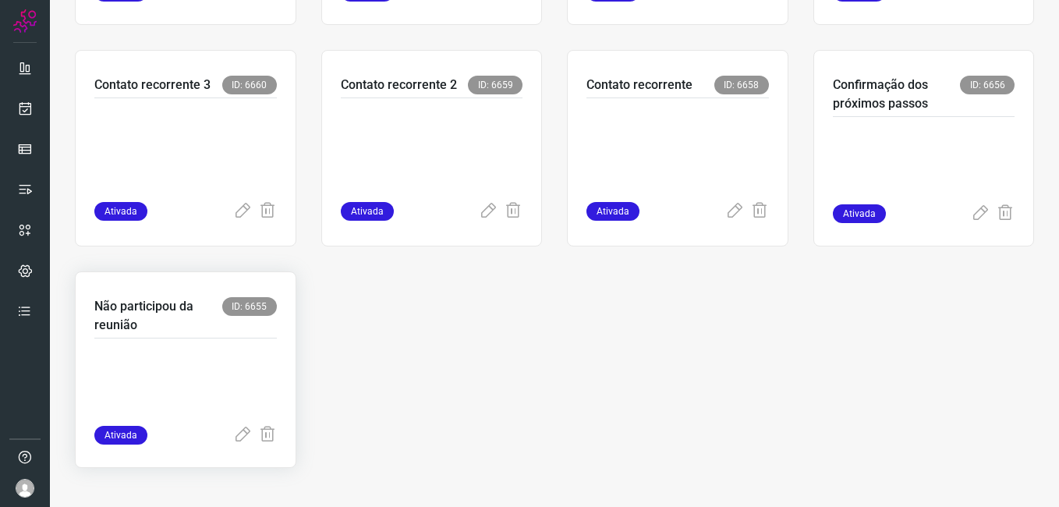
click at [229, 373] on p at bounding box center [185, 387] width 183 height 78
